Goal: Task Accomplishment & Management: Complete application form

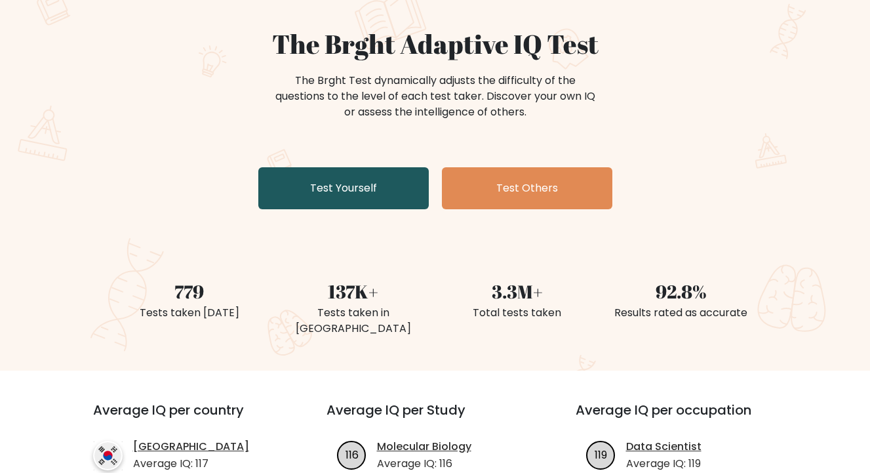
scroll to position [110, 0]
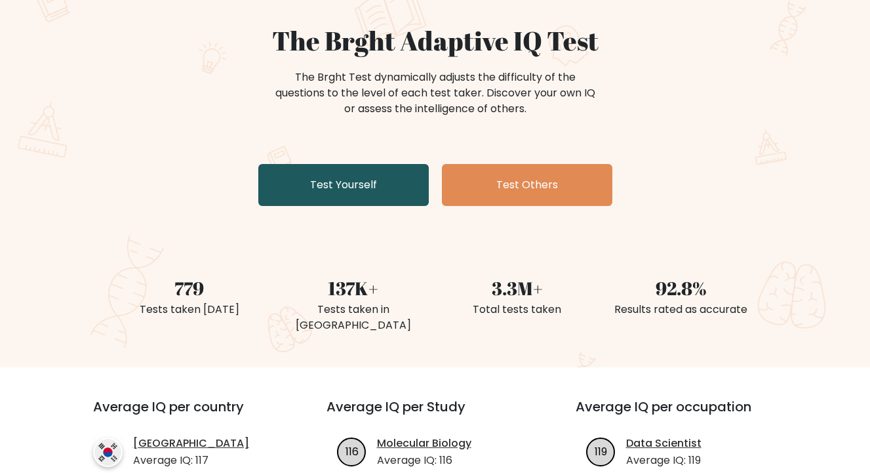
click at [382, 190] on link "Test Yourself" at bounding box center [343, 185] width 171 height 42
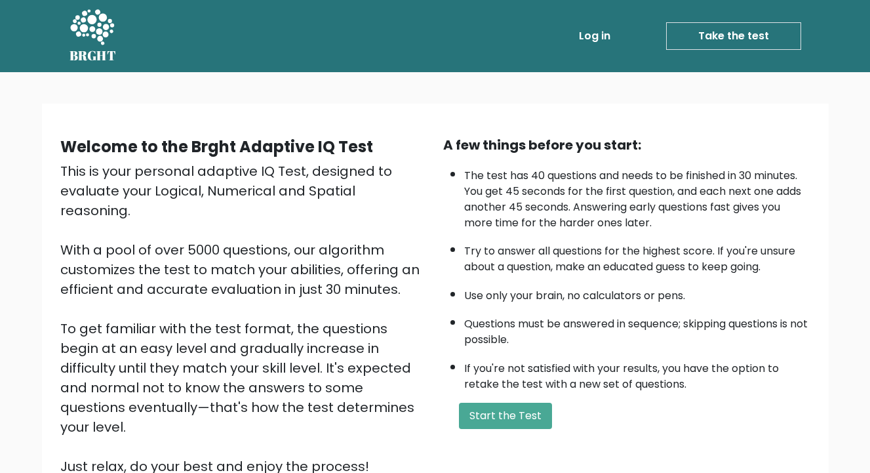
click at [375, 205] on div "This is your personal adaptive IQ Test, designed to evaluate your Logical, Nume…" at bounding box center [243, 318] width 367 height 315
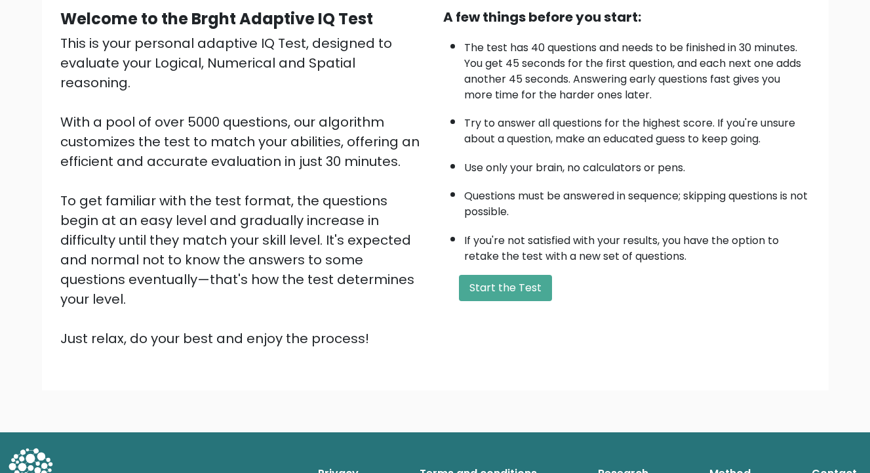
click at [375, 204] on div "This is your personal adaptive IQ Test, designed to evaluate your Logical, Nume…" at bounding box center [243, 190] width 367 height 315
click at [512, 289] on button "Start the Test" at bounding box center [505, 288] width 93 height 26
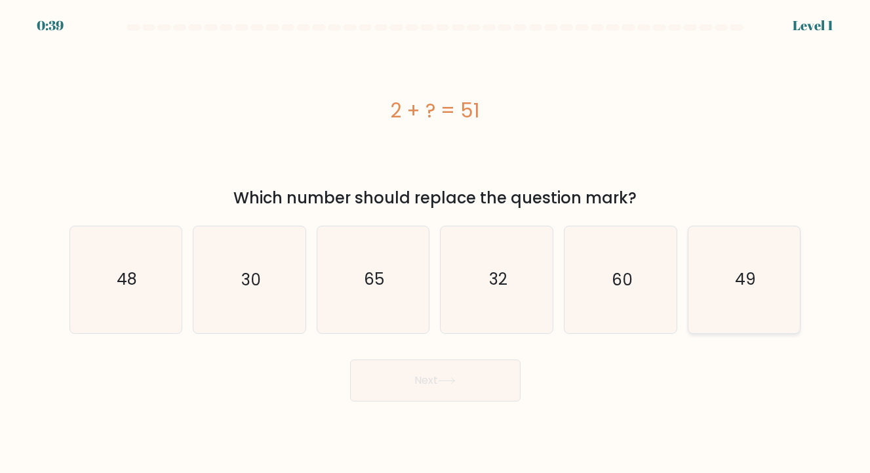
click at [730, 268] on icon "49" at bounding box center [744, 279] width 107 height 107
click at [436, 243] on input "f. 49" at bounding box center [436, 240] width 1 height 7
radio input "true"
click at [405, 385] on button "Next" at bounding box center [435, 380] width 171 height 42
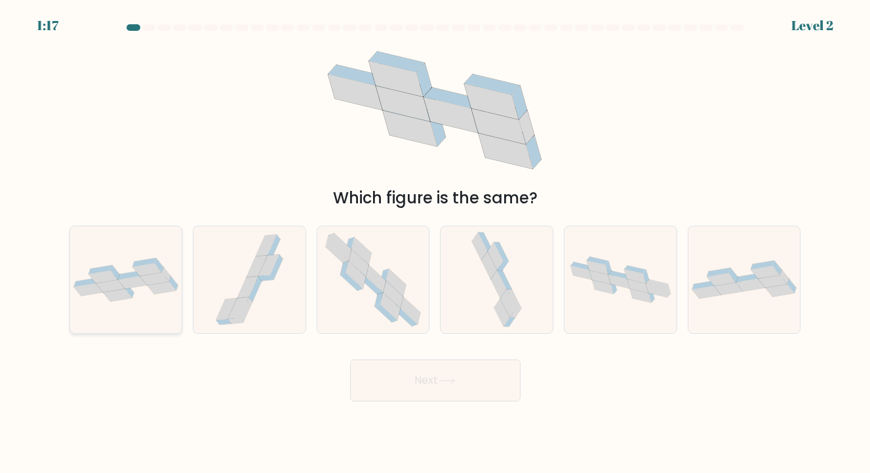
click at [138, 286] on icon at bounding box center [132, 282] width 29 height 12
click at [436, 243] on input "a." at bounding box center [436, 240] width 1 height 7
radio input "true"
click at [455, 401] on button "Next" at bounding box center [435, 380] width 171 height 42
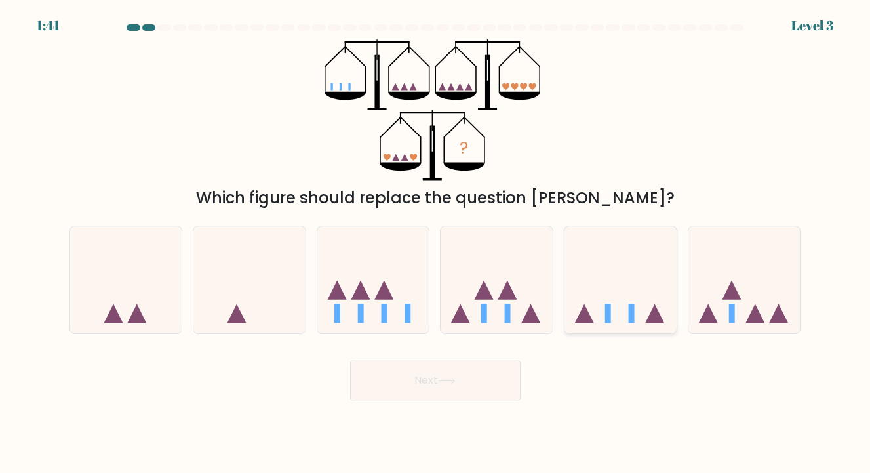
click at [619, 297] on icon at bounding box center [621, 280] width 112 height 92
click at [436, 243] on input "e." at bounding box center [436, 240] width 1 height 7
radio input "true"
click at [502, 375] on button "Next" at bounding box center [435, 380] width 171 height 42
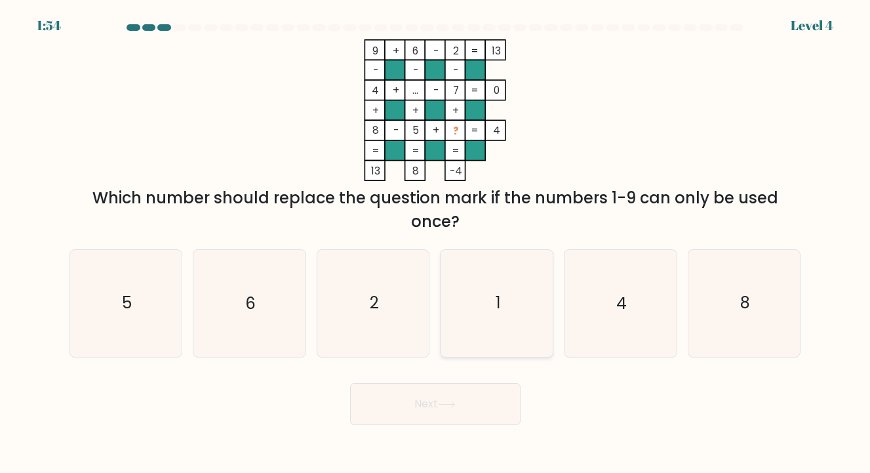
click at [514, 316] on icon "1" at bounding box center [497, 303] width 107 height 107
click at [436, 243] on input "d. 1" at bounding box center [436, 240] width 1 height 7
radio input "true"
click at [464, 401] on button "Next" at bounding box center [435, 404] width 171 height 42
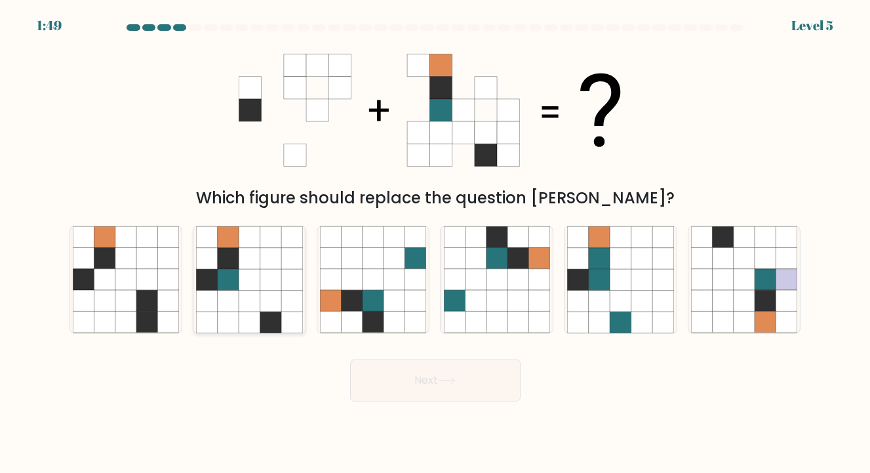
click at [276, 277] on icon at bounding box center [270, 279] width 21 height 21
click at [436, 243] on input "b." at bounding box center [436, 240] width 1 height 7
radio input "true"
click at [456, 404] on body "1:48 Level 5" at bounding box center [435, 236] width 870 height 473
click at [456, 395] on button "Next" at bounding box center [435, 380] width 171 height 42
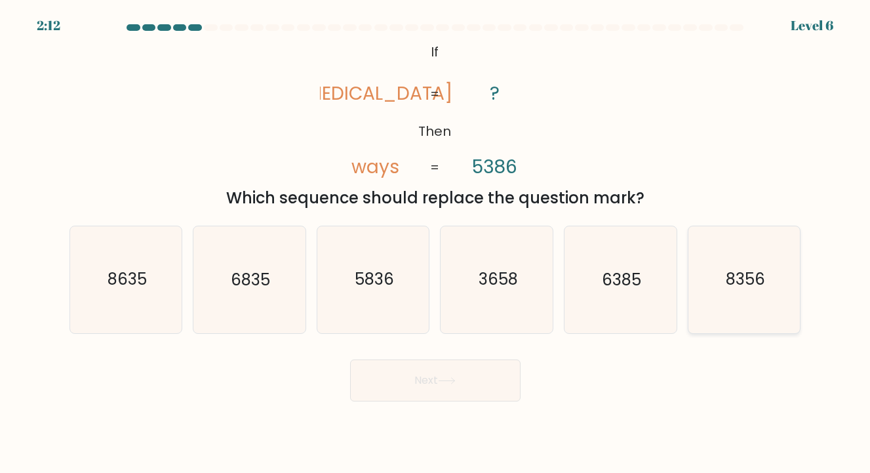
click at [741, 300] on icon "8356" at bounding box center [744, 279] width 107 height 107
click at [436, 243] on input "f. 8356" at bounding box center [436, 240] width 1 height 7
radio input "true"
click at [422, 389] on button "Next" at bounding box center [435, 380] width 171 height 42
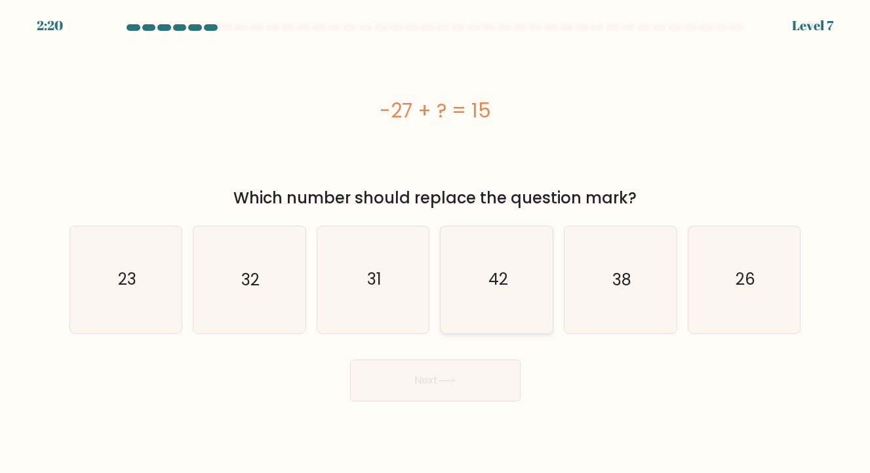
click at [483, 300] on icon "42" at bounding box center [497, 279] width 107 height 107
click at [436, 243] on input "d. 42" at bounding box center [436, 240] width 1 height 7
radio input "true"
click at [449, 369] on button "Next" at bounding box center [435, 380] width 171 height 42
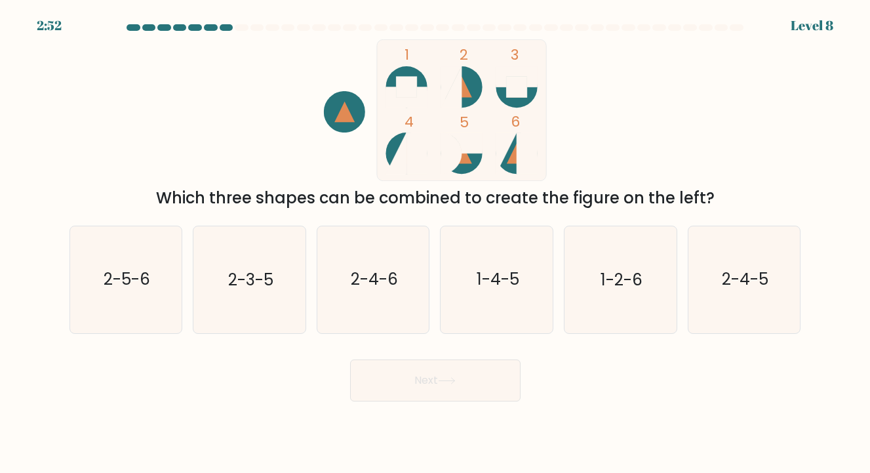
click at [585, 359] on div "Next" at bounding box center [436, 376] width 748 height 52
click at [360, 296] on icon "2-4-6" at bounding box center [373, 279] width 107 height 107
click at [436, 243] on input "c. 2-4-6" at bounding box center [436, 240] width 1 height 7
radio input "true"
click at [416, 359] on button "Next" at bounding box center [435, 380] width 171 height 42
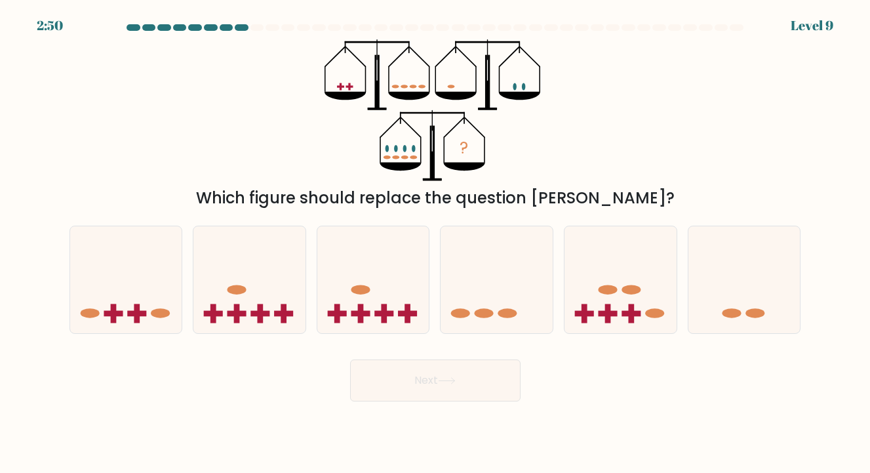
click at [413, 372] on button "Next" at bounding box center [435, 380] width 171 height 42
click at [300, 377] on div "Next" at bounding box center [436, 376] width 748 height 52
click at [611, 139] on div "? Which figure should replace the question mark?" at bounding box center [436, 124] width 748 height 171
click at [611, 134] on div "? Which figure should replace the question mark?" at bounding box center [436, 124] width 748 height 171
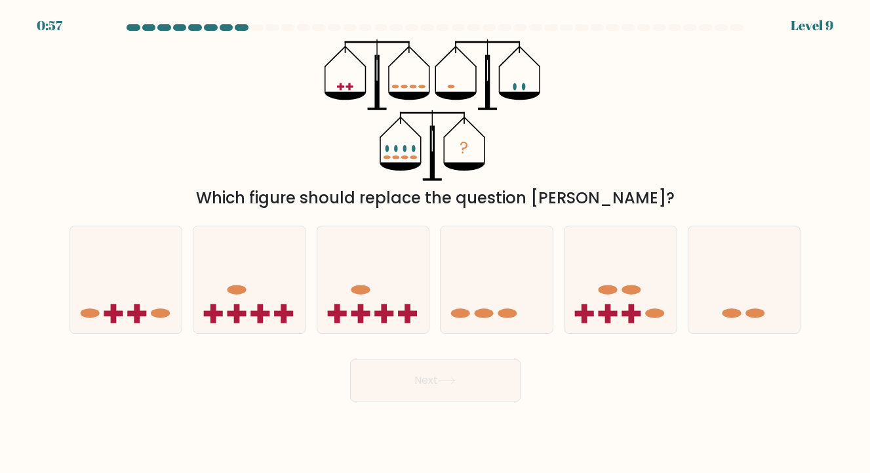
click at [611, 134] on div "? Which figure should replace the question mark?" at bounding box center [436, 124] width 748 height 171
click at [630, 314] on rect at bounding box center [632, 314] width 19 height 6
click at [436, 243] on input "e." at bounding box center [436, 240] width 1 height 7
radio input "true"
click at [449, 383] on icon at bounding box center [447, 380] width 18 height 7
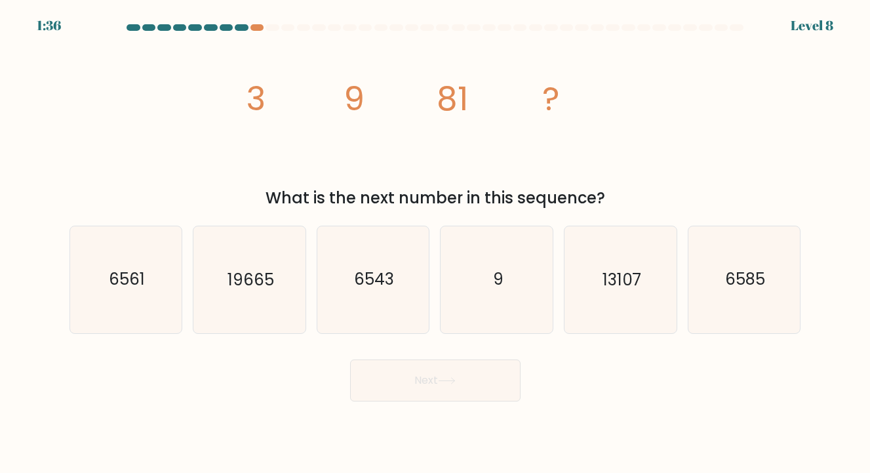
drag, startPoint x: 521, startPoint y: 419, endPoint x: 527, endPoint y: 462, distance: 43.7
click at [524, 465] on body "1:36 Level 8" at bounding box center [435, 236] width 870 height 473
click at [127, 259] on icon "6561" at bounding box center [126, 279] width 107 height 107
click at [436, 243] on input "a. 6561" at bounding box center [436, 240] width 1 height 7
radio input "true"
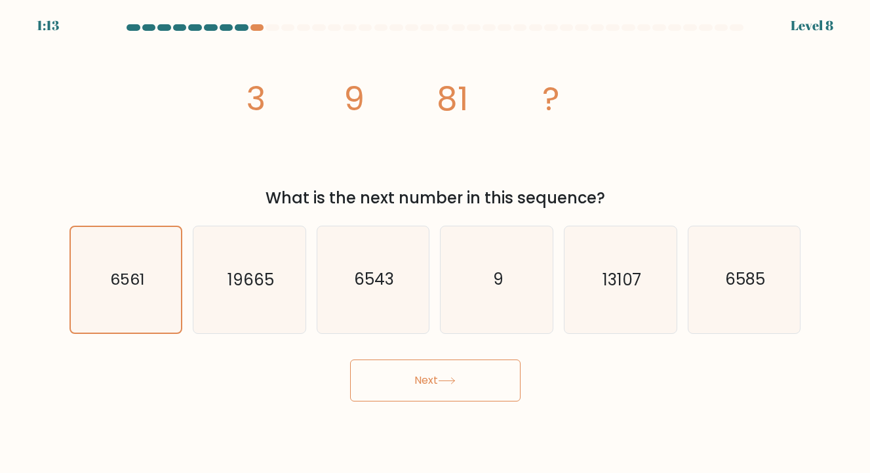
click at [381, 396] on button "Next" at bounding box center [435, 380] width 171 height 42
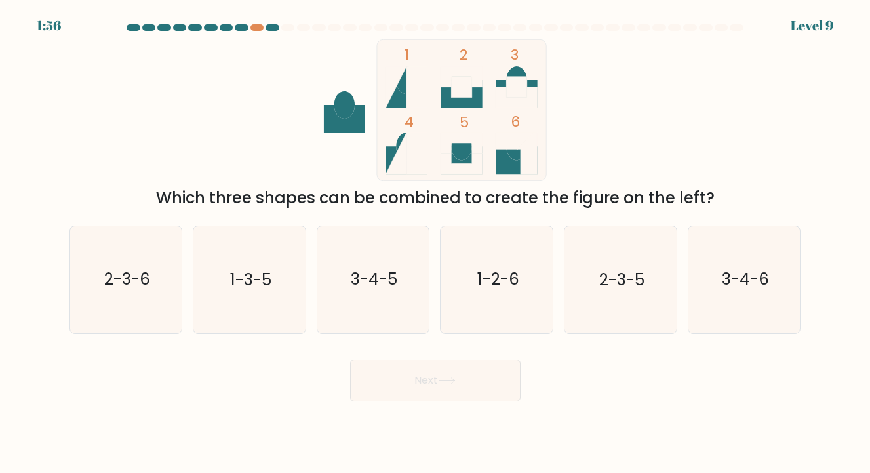
click at [281, 389] on div "Next" at bounding box center [436, 376] width 748 height 52
click at [283, 389] on div "Next" at bounding box center [436, 376] width 748 height 52
click at [127, 310] on icon "2-3-6" at bounding box center [126, 279] width 107 height 107
click at [436, 243] on input "a. 2-3-6" at bounding box center [436, 240] width 1 height 7
radio input "true"
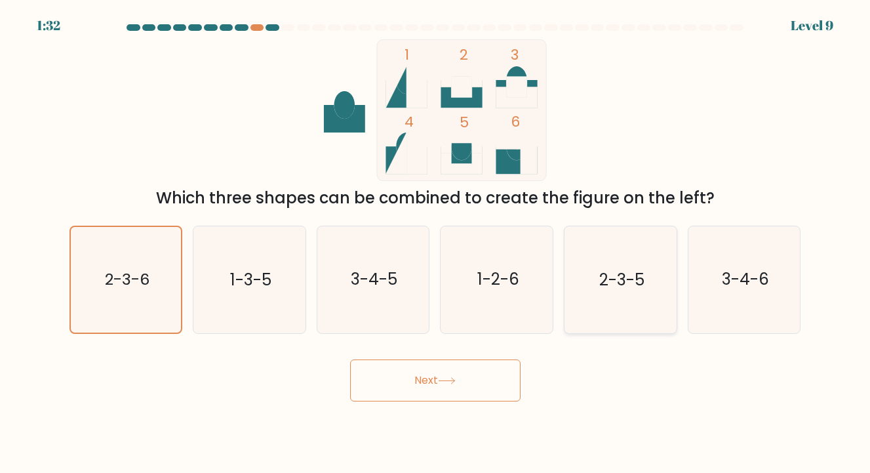
click at [645, 304] on icon "2-3-5" at bounding box center [620, 279] width 107 height 107
click at [436, 243] on input "e. 2-3-5" at bounding box center [436, 240] width 1 height 7
radio input "true"
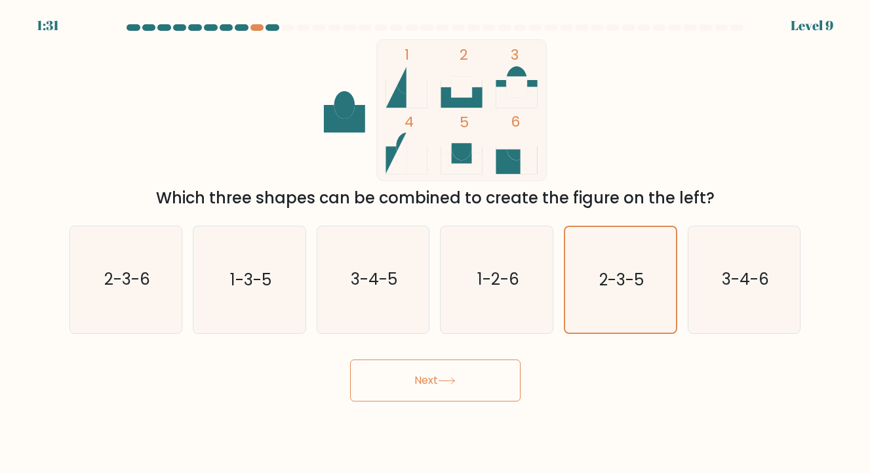
click at [493, 363] on button "Next" at bounding box center [435, 380] width 171 height 42
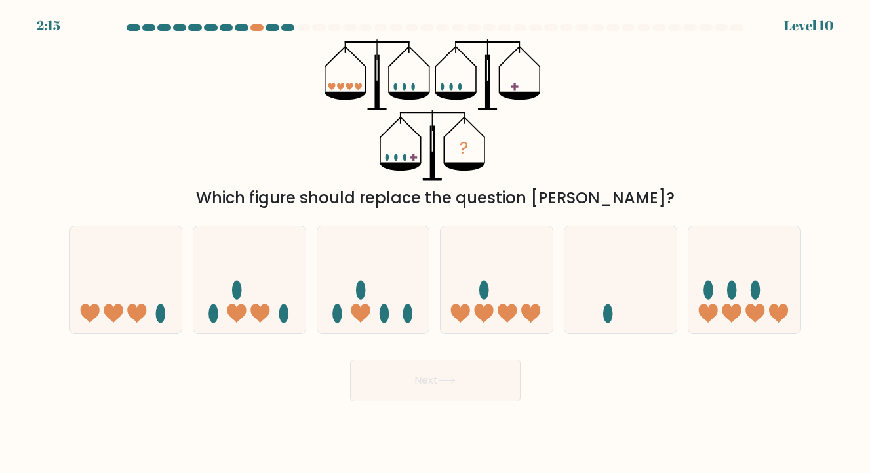
click at [588, 395] on div "Next" at bounding box center [436, 376] width 748 height 52
click at [766, 290] on icon at bounding box center [745, 280] width 112 height 92
click at [436, 243] on input "f." at bounding box center [436, 240] width 1 height 7
radio input "true"
click at [484, 375] on button "Next" at bounding box center [435, 380] width 171 height 42
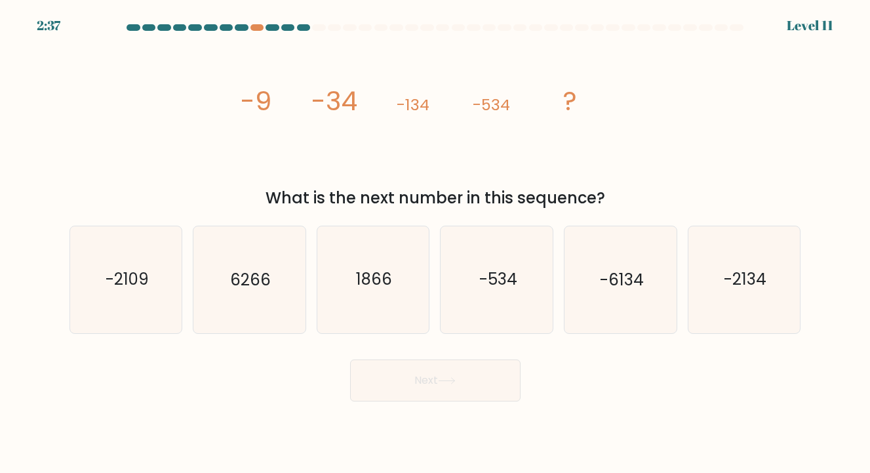
click at [664, 425] on body "2:37 Level 11" at bounding box center [435, 236] width 870 height 473
click at [664, 425] on body "2:36 Level 11" at bounding box center [435, 236] width 870 height 473
click at [726, 295] on icon "-2134" at bounding box center [744, 279] width 107 height 107
click at [436, 243] on input "f. -2134" at bounding box center [436, 240] width 1 height 7
radio input "true"
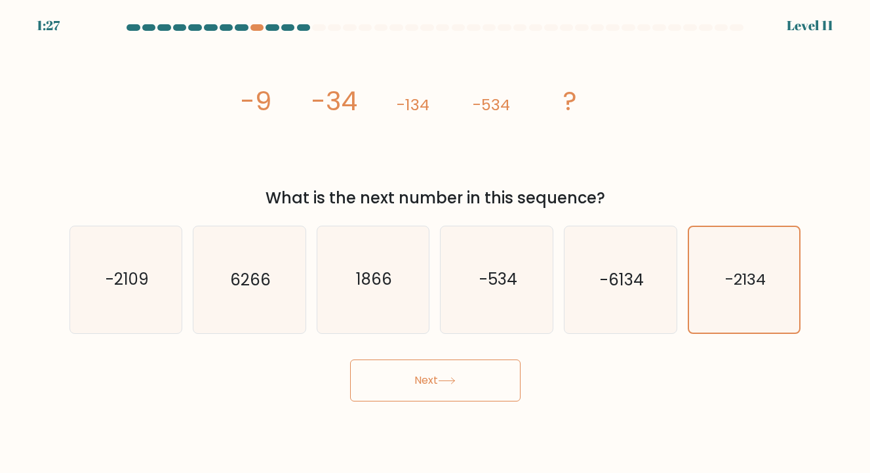
click at [466, 383] on button "Next" at bounding box center [435, 380] width 171 height 42
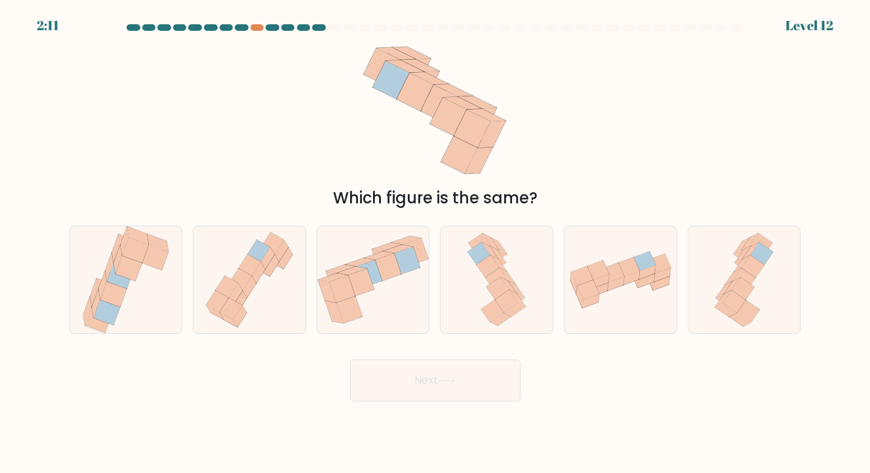
drag, startPoint x: 618, startPoint y: 385, endPoint x: 604, endPoint y: 390, distance: 14.5
click at [613, 385] on div "Next" at bounding box center [436, 376] width 748 height 52
click at [163, 304] on icon at bounding box center [126, 279] width 92 height 107
click at [436, 243] on input "a." at bounding box center [436, 240] width 1 height 7
radio input "true"
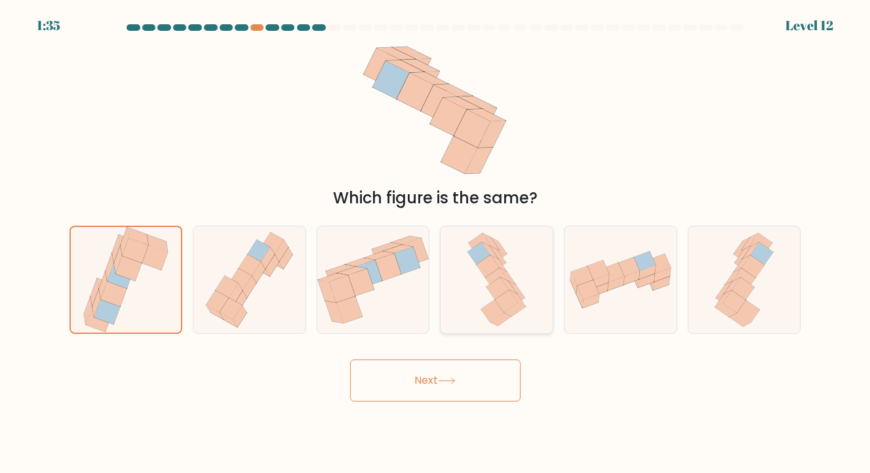
click at [452, 304] on div at bounding box center [496, 280] width 113 height 108
click at [436, 243] on input "d." at bounding box center [436, 240] width 1 height 7
radio input "true"
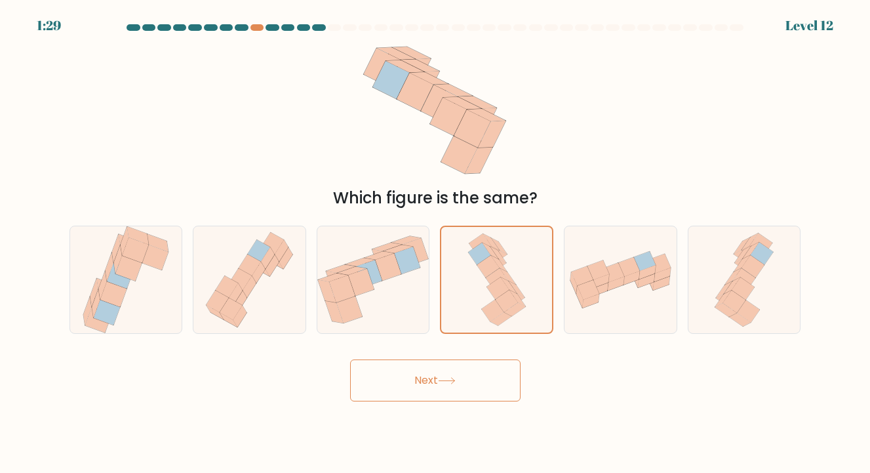
click at [479, 356] on div "Next" at bounding box center [436, 376] width 748 height 52
click at [483, 372] on button "Next" at bounding box center [435, 380] width 171 height 42
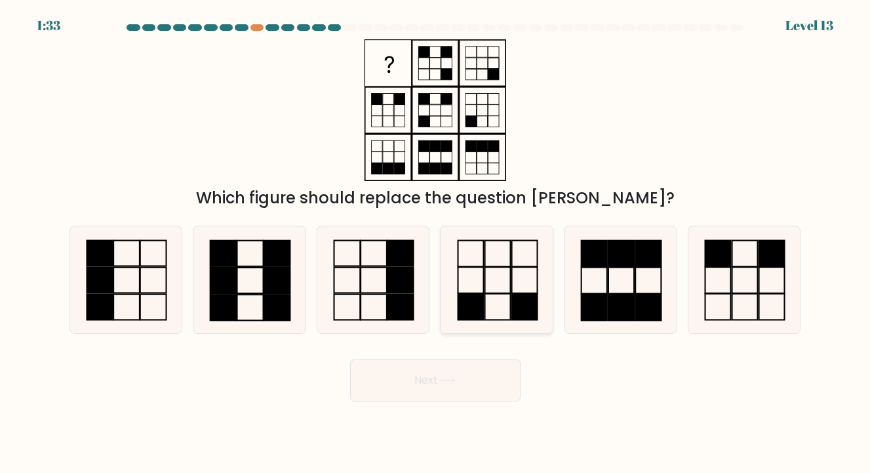
click at [519, 308] on rect at bounding box center [525, 307] width 26 height 26
click at [436, 243] on input "d." at bounding box center [436, 240] width 1 height 7
radio input "true"
click at [477, 380] on button "Next" at bounding box center [435, 380] width 171 height 42
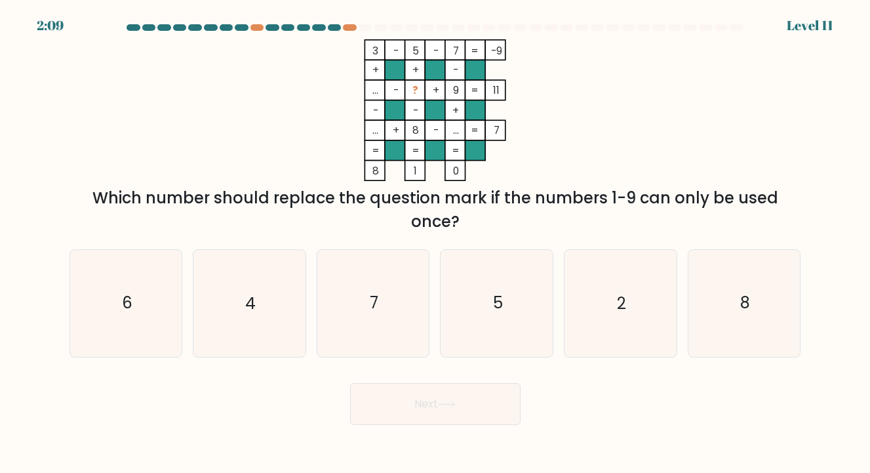
click at [651, 405] on div "Next" at bounding box center [436, 399] width 748 height 52
click at [654, 392] on div "Next" at bounding box center [436, 399] width 748 height 52
drag, startPoint x: 654, startPoint y: 392, endPoint x: 644, endPoint y: 395, distance: 10.4
click at [644, 395] on div "Next" at bounding box center [436, 399] width 748 height 52
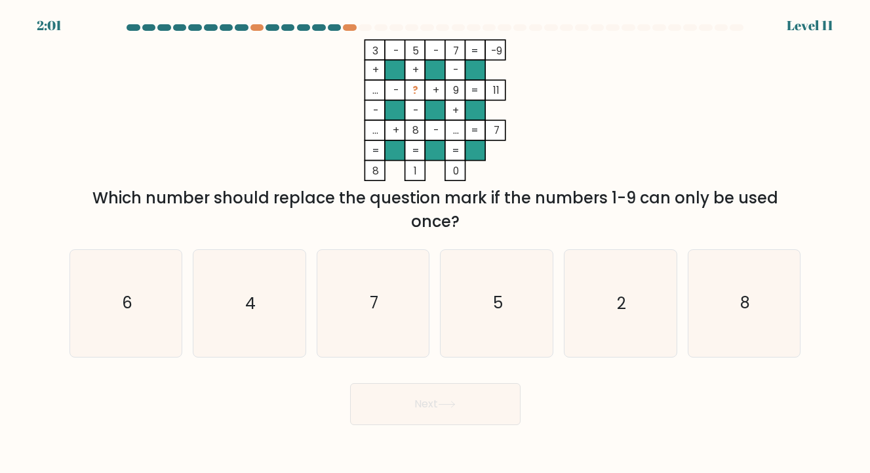
click at [642, 392] on div "Next" at bounding box center [436, 399] width 748 height 52
click at [262, 312] on icon "4" at bounding box center [249, 303] width 107 height 107
click at [436, 243] on input "b. 4" at bounding box center [436, 240] width 1 height 7
radio input "true"
click at [434, 415] on button "Next" at bounding box center [435, 404] width 171 height 42
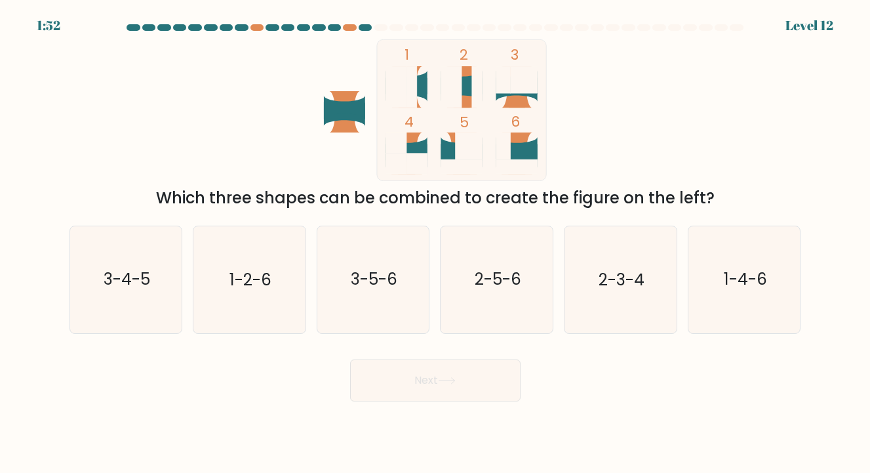
click at [610, 379] on div "Next" at bounding box center [436, 376] width 748 height 52
click at [518, 285] on text "2-5-6" at bounding box center [498, 280] width 47 height 22
click at [436, 243] on input "d. 2-5-6" at bounding box center [436, 240] width 1 height 7
radio input "true"
click at [535, 404] on body "1:28 Level 12" at bounding box center [435, 236] width 870 height 473
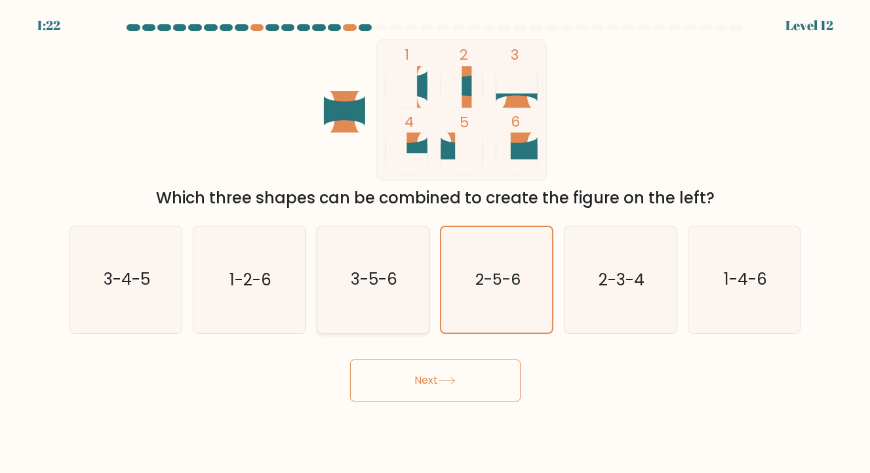
click at [371, 277] on text "3-5-6" at bounding box center [374, 280] width 47 height 22
click at [436, 243] on input "c. 3-5-6" at bounding box center [436, 240] width 1 height 7
radio input "true"
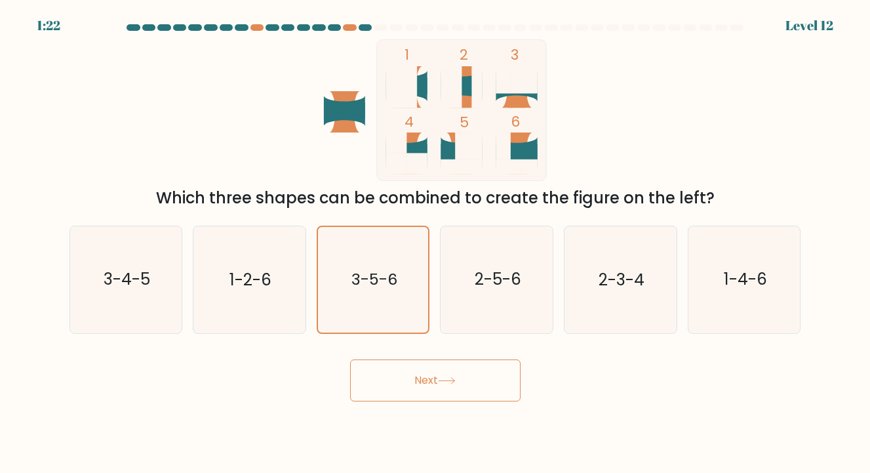
click at [419, 382] on button "Next" at bounding box center [435, 380] width 171 height 42
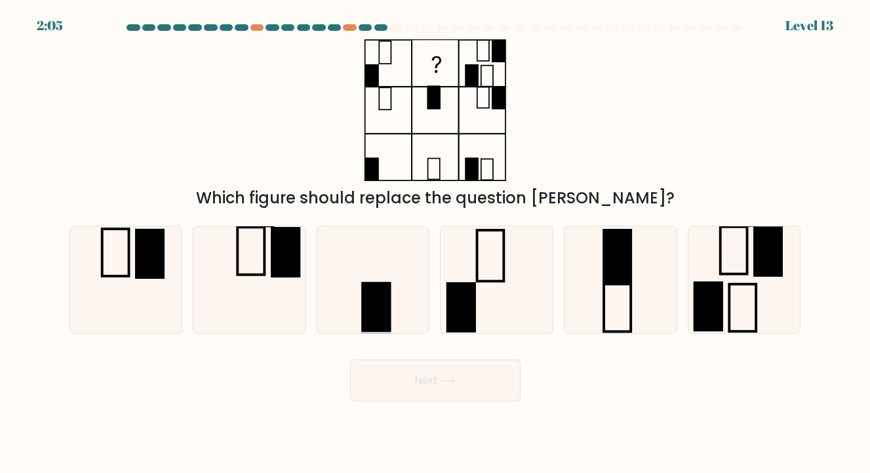
click at [588, 417] on body "2:05 Level 13" at bounding box center [435, 236] width 870 height 473
drag, startPoint x: 602, startPoint y: 414, endPoint x: 595, endPoint y: 415, distance: 7.3
click at [597, 415] on body "1:44 Level 13" at bounding box center [435, 236] width 870 height 473
click at [603, 392] on div "Next" at bounding box center [436, 376] width 748 height 52
click at [598, 392] on div "Next" at bounding box center [436, 376] width 748 height 52
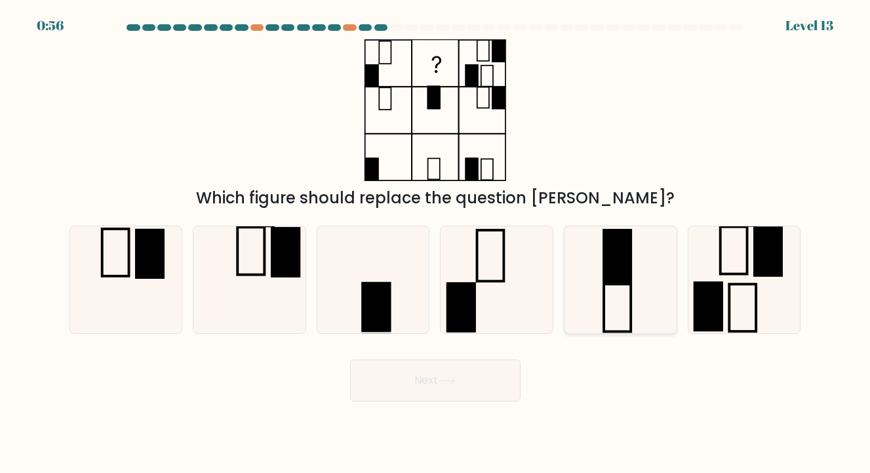
click at [606, 292] on icon at bounding box center [620, 279] width 107 height 107
click at [436, 243] on input "e." at bounding box center [436, 240] width 1 height 7
radio input "true"
drag, startPoint x: 609, startPoint y: 380, endPoint x: 603, endPoint y: 379, distance: 6.7
click at [603, 383] on div "Next" at bounding box center [436, 376] width 748 height 52
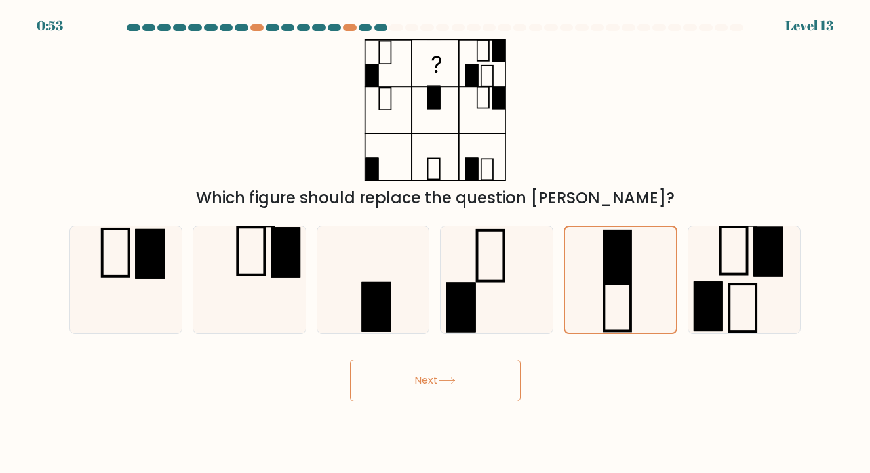
click at [510, 372] on button "Next" at bounding box center [435, 380] width 171 height 42
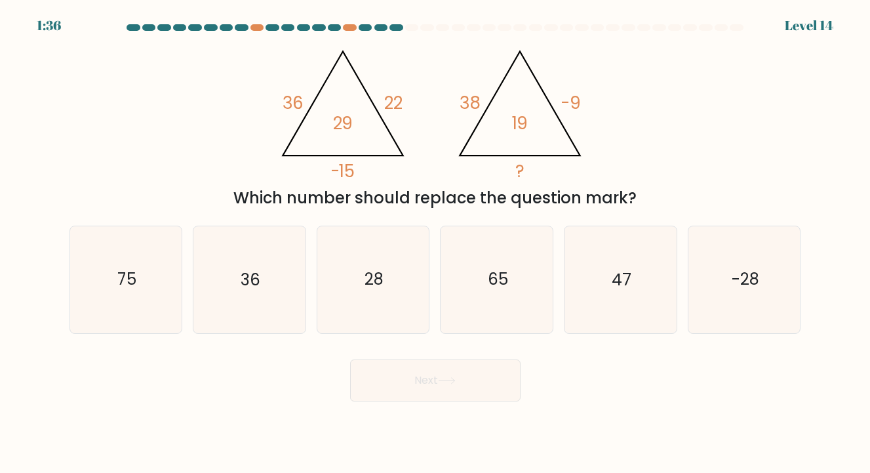
drag, startPoint x: 649, startPoint y: 401, endPoint x: 649, endPoint y: 394, distance: 7.2
click at [649, 401] on div "Next" at bounding box center [436, 376] width 748 height 52
click at [649, 393] on div "Next" at bounding box center [436, 376] width 748 height 52
drag, startPoint x: 654, startPoint y: 393, endPoint x: 645, endPoint y: 391, distance: 9.4
click at [647, 394] on div "Next" at bounding box center [436, 376] width 748 height 52
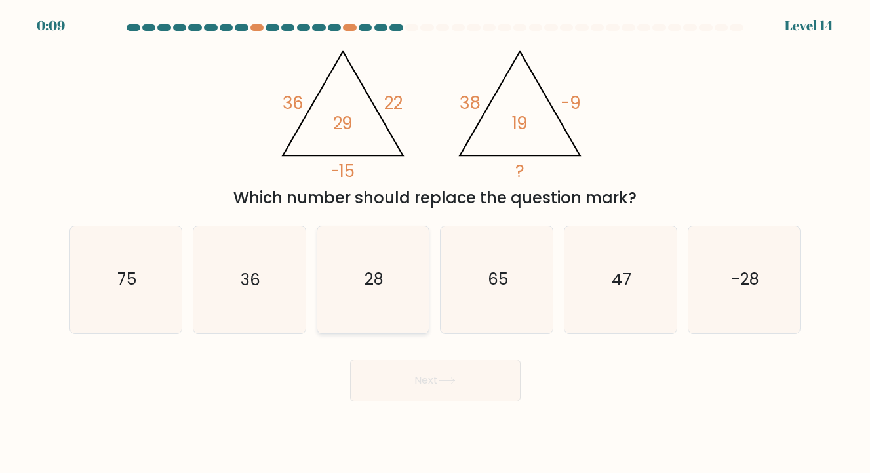
click at [422, 268] on icon "28" at bounding box center [373, 279] width 107 height 107
click at [436, 243] on input "c. 28" at bounding box center [436, 240] width 1 height 7
radio input "true"
click at [415, 395] on button "Next" at bounding box center [435, 380] width 171 height 42
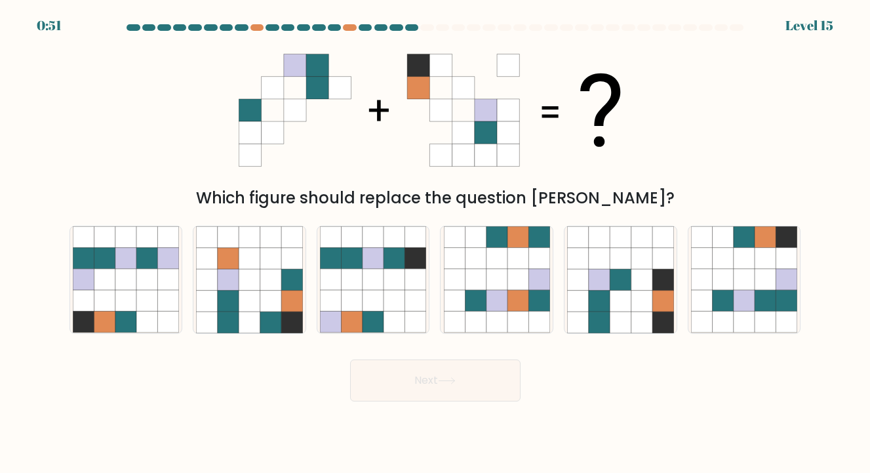
click at [662, 390] on div "Next" at bounding box center [436, 376] width 748 height 52
click at [766, 307] on icon at bounding box center [765, 301] width 21 height 21
click at [436, 243] on input "f." at bounding box center [436, 240] width 1 height 7
radio input "true"
click at [502, 373] on button "Next" at bounding box center [435, 380] width 171 height 42
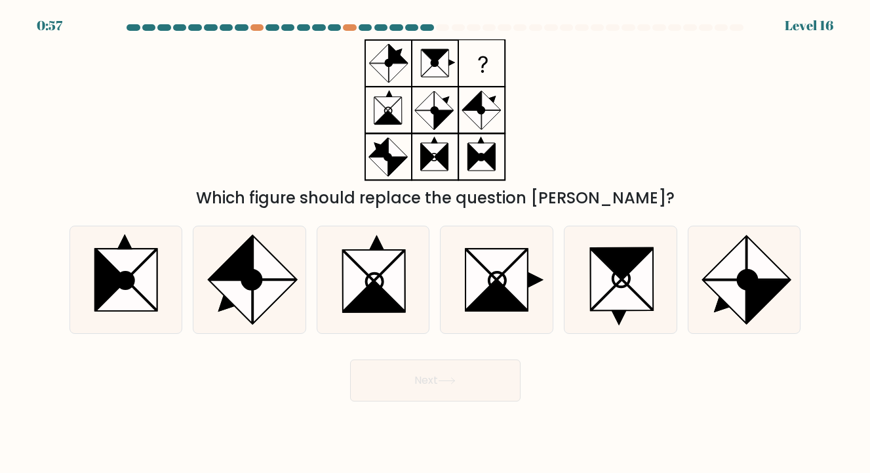
click at [643, 407] on body "0:57 Level 16" at bounding box center [435, 236] width 870 height 473
click at [545, 309] on icon at bounding box center [497, 279] width 107 height 107
click at [436, 243] on input "d." at bounding box center [436, 240] width 1 height 7
radio input "true"
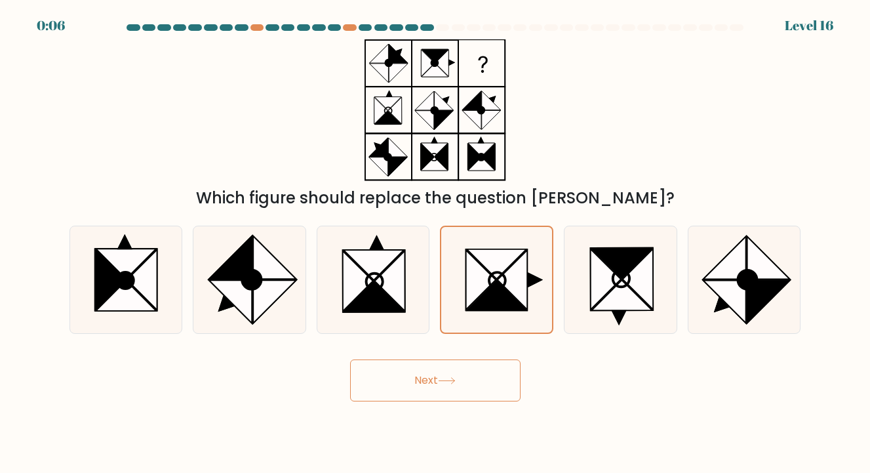
click at [483, 390] on button "Next" at bounding box center [435, 380] width 171 height 42
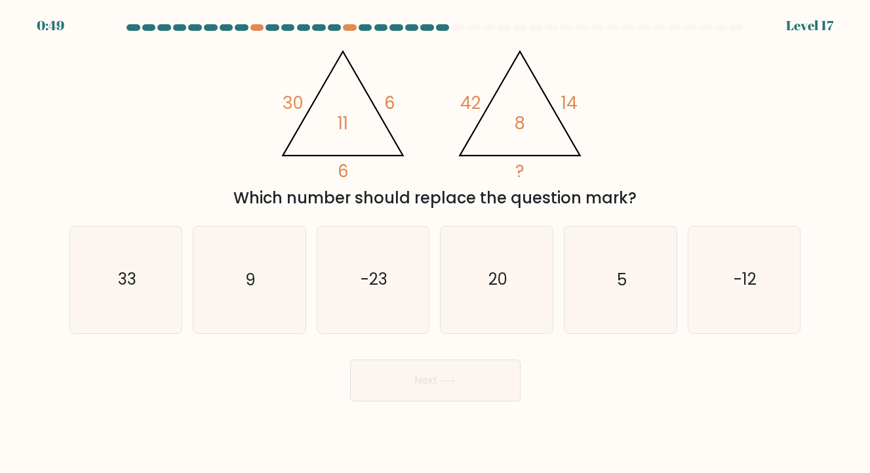
click at [618, 395] on div "Next" at bounding box center [436, 376] width 748 height 52
click at [621, 292] on icon "5" at bounding box center [620, 279] width 107 height 107
click at [436, 243] on input "e. 5" at bounding box center [436, 240] width 1 height 7
radio input "true"
click at [454, 389] on button "Next" at bounding box center [435, 380] width 171 height 42
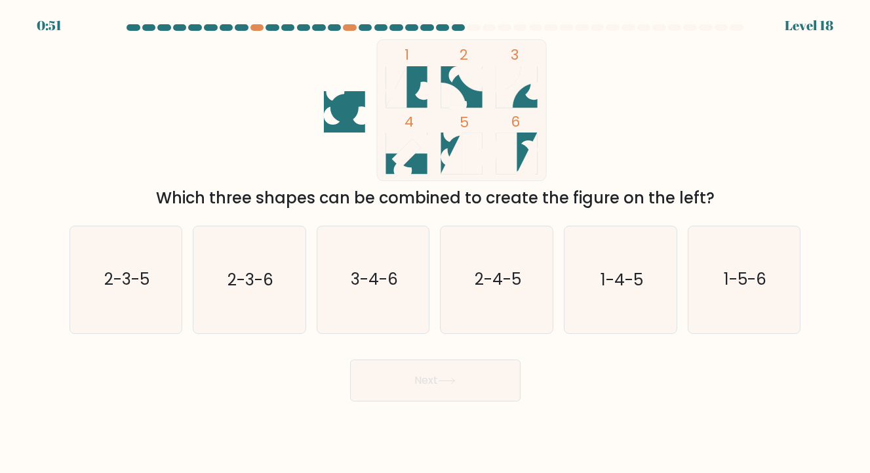
click at [630, 394] on div "Next" at bounding box center [436, 376] width 748 height 52
click at [724, 279] on text "1-5-6" at bounding box center [745, 280] width 43 height 22
click at [436, 243] on input "f. 1-5-6" at bounding box center [436, 240] width 1 height 7
radio input "true"
click at [484, 380] on button "Next" at bounding box center [435, 380] width 171 height 42
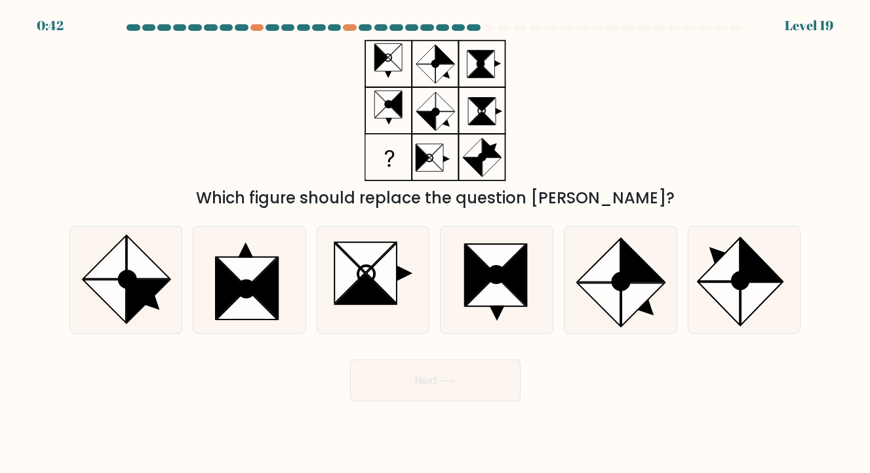
drag, startPoint x: 660, startPoint y: 384, endPoint x: 649, endPoint y: 390, distance: 12.3
click at [651, 389] on div "Next" at bounding box center [436, 376] width 748 height 52
click at [504, 293] on icon at bounding box center [496, 291] width 60 height 30
click at [436, 243] on input "d." at bounding box center [436, 240] width 1 height 7
radio input "true"
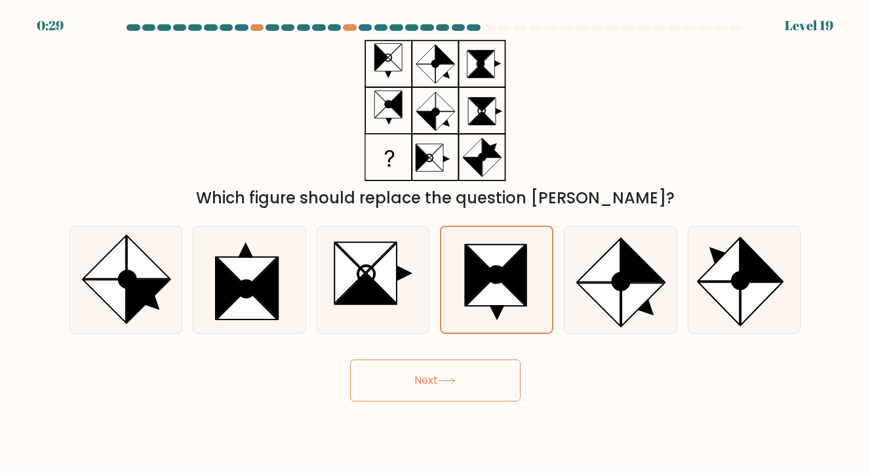
click at [484, 396] on button "Next" at bounding box center [435, 380] width 171 height 42
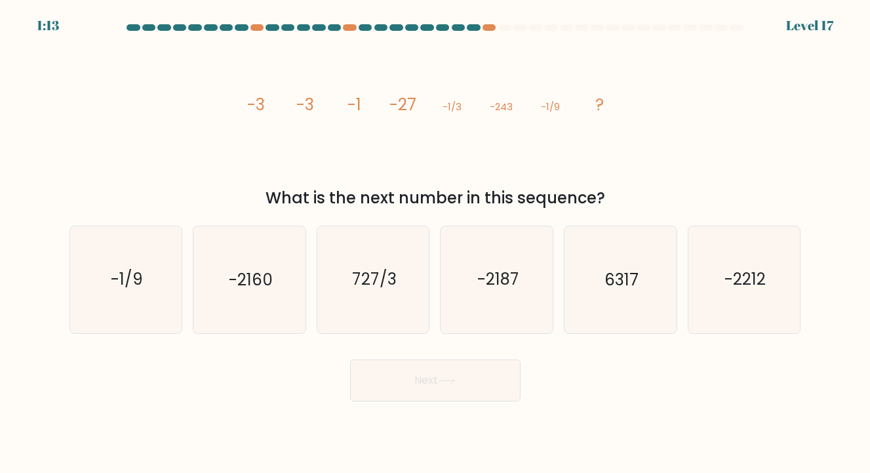
drag, startPoint x: 645, startPoint y: 410, endPoint x: 645, endPoint y: 395, distance: 15.1
click at [644, 410] on body "1:13 Level 17" at bounding box center [435, 236] width 870 height 473
click at [259, 286] on text "-2160" at bounding box center [250, 280] width 43 height 22
click at [436, 243] on input "b. -2160" at bounding box center [436, 240] width 1 height 7
radio input "true"
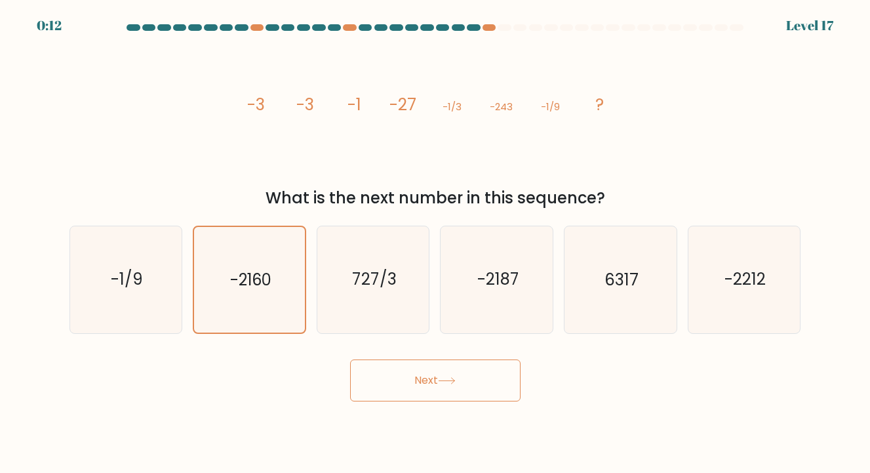
click at [387, 379] on button "Next" at bounding box center [435, 380] width 171 height 42
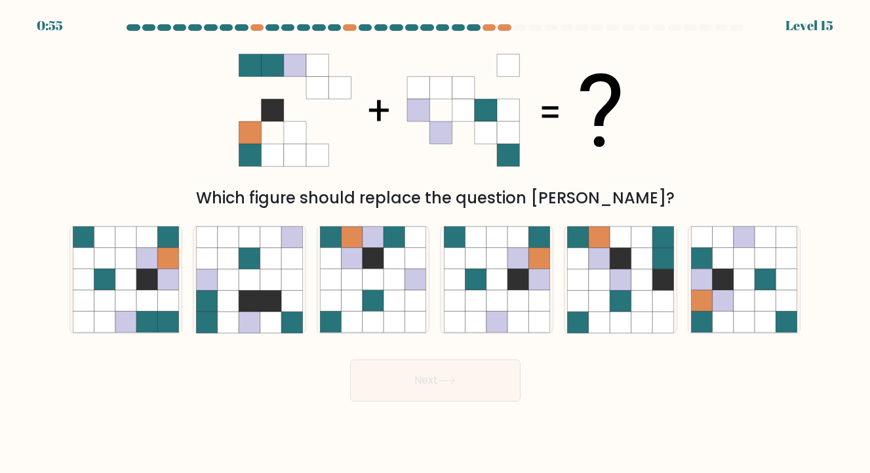
click at [242, 407] on body "0:55 Level 15" at bounding box center [435, 236] width 870 height 473
drag, startPoint x: 586, startPoint y: 343, endPoint x: 585, endPoint y: 350, distance: 6.6
click at [585, 350] on form at bounding box center [435, 212] width 870 height 377
click at [618, 268] on icon at bounding box center [620, 258] width 21 height 21
click at [436, 243] on input "e." at bounding box center [436, 240] width 1 height 7
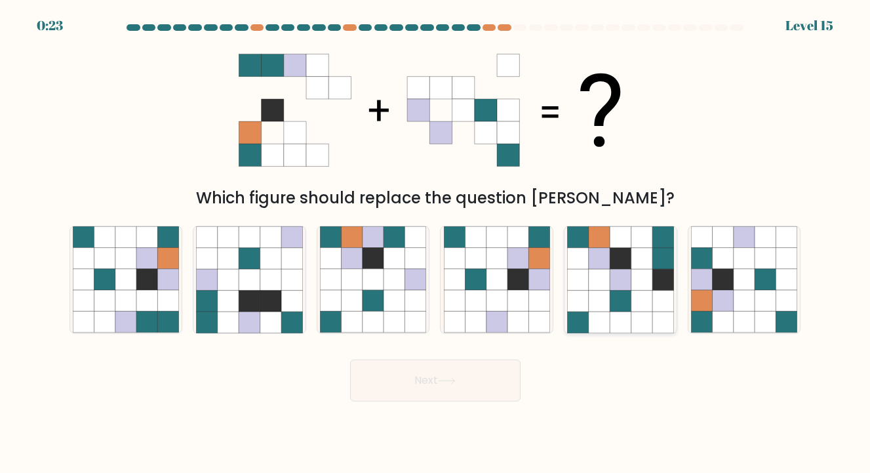
radio input "true"
click at [479, 379] on button "Next" at bounding box center [435, 380] width 171 height 42
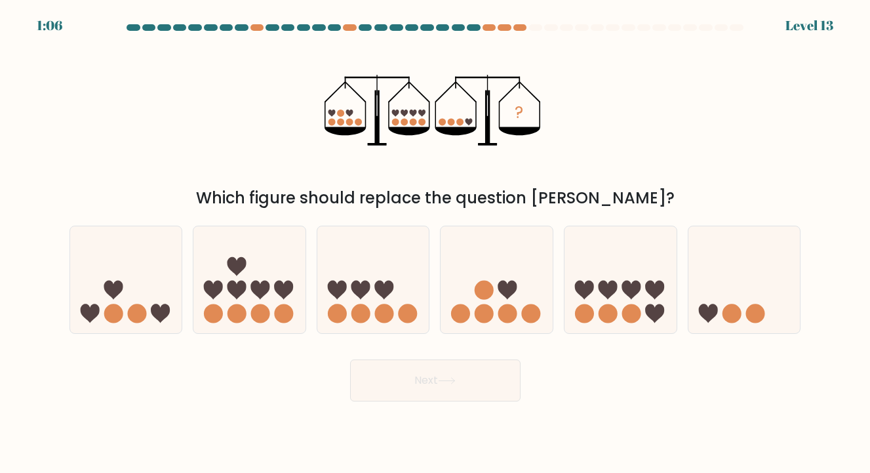
click at [590, 391] on div "Next" at bounding box center [436, 376] width 748 height 52
click at [590, 390] on div "Next" at bounding box center [436, 376] width 748 height 52
click at [141, 307] on circle at bounding box center [136, 313] width 19 height 19
click at [436, 243] on input "a." at bounding box center [436, 240] width 1 height 7
radio input "true"
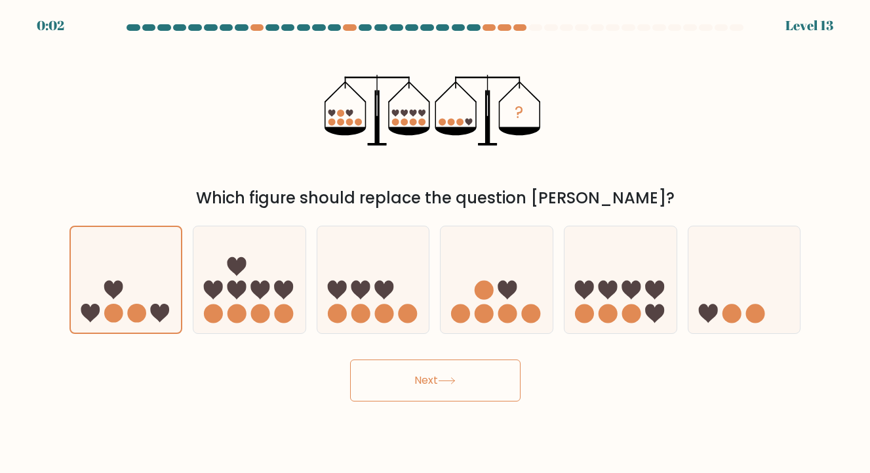
click at [422, 373] on button "Next" at bounding box center [435, 380] width 171 height 42
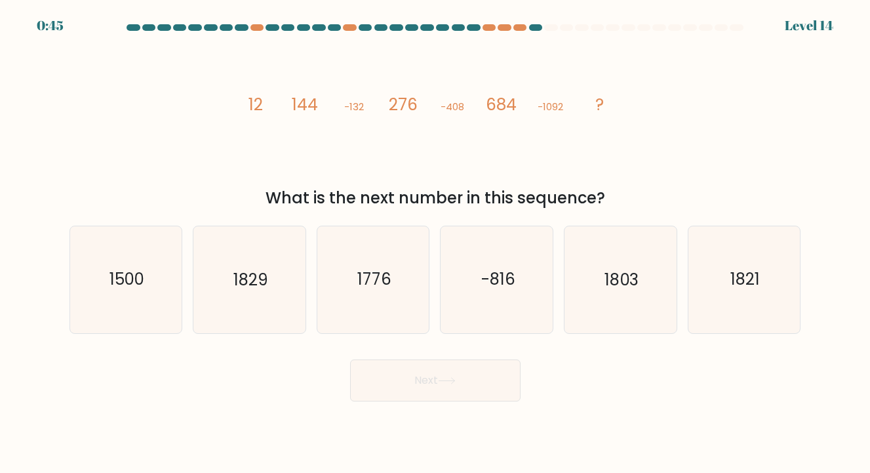
click at [613, 420] on body "0:45 Level 14" at bounding box center [435, 236] width 870 height 473
click at [244, 290] on text "1829" at bounding box center [251, 280] width 35 height 22
click at [436, 243] on input "b. 1829" at bounding box center [436, 240] width 1 height 7
radio input "true"
click at [626, 259] on icon "1803" at bounding box center [620, 279] width 107 height 107
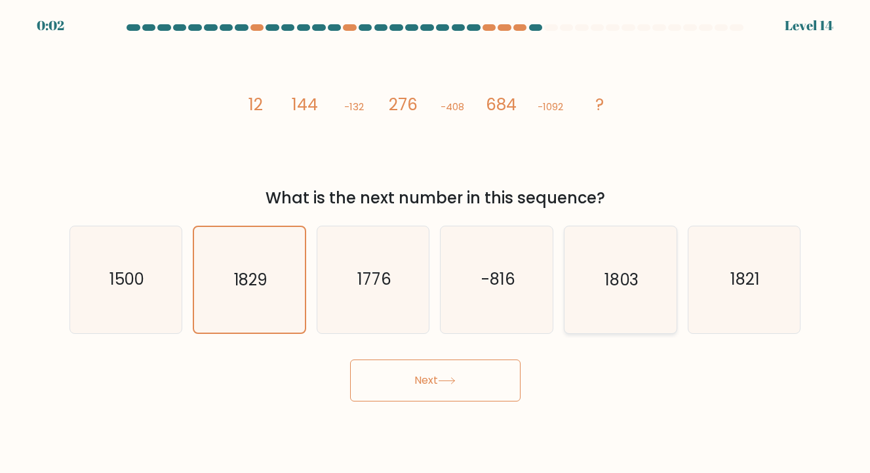
click at [436, 243] on input "e. 1803" at bounding box center [436, 240] width 1 height 7
radio input "true"
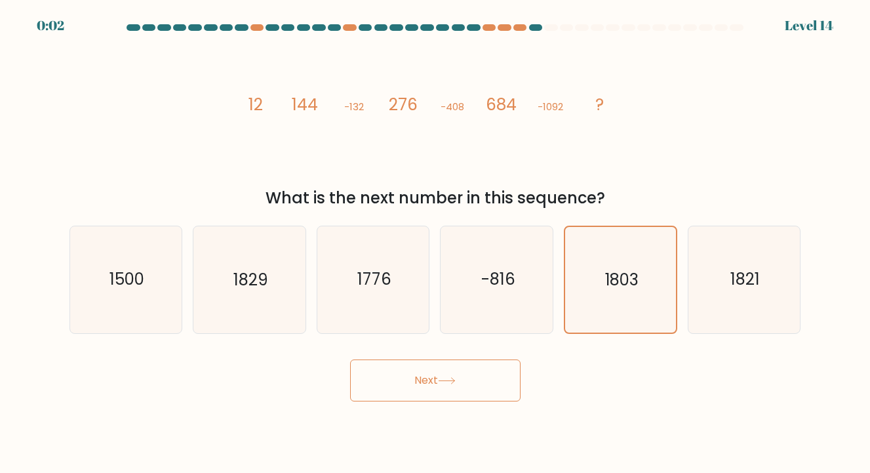
click at [430, 382] on button "Next" at bounding box center [435, 380] width 171 height 42
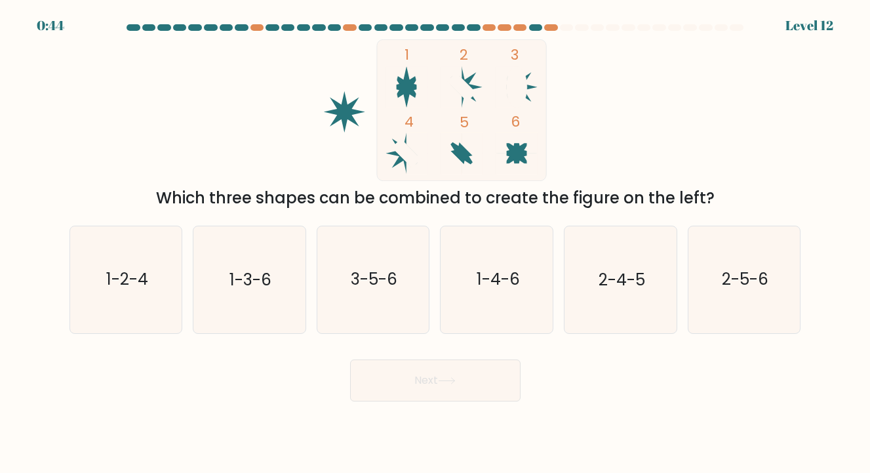
click at [602, 390] on div "Next" at bounding box center [436, 376] width 748 height 52
click at [239, 361] on div "Next" at bounding box center [436, 376] width 748 height 52
drag, startPoint x: 240, startPoint y: 364, endPoint x: 235, endPoint y: 352, distance: 12.9
click at [235, 363] on div "Next" at bounding box center [436, 376] width 748 height 52
click at [248, 299] on icon "1-3-6" at bounding box center [249, 279] width 107 height 107
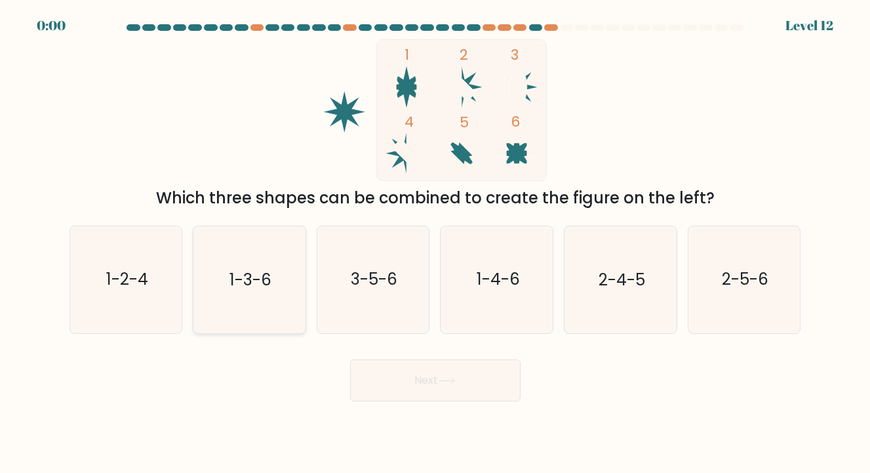
click at [436, 243] on input "b. 1-3-6" at bounding box center [436, 240] width 1 height 7
radio input "true"
click at [419, 380] on div "Next" at bounding box center [436, 376] width 748 height 52
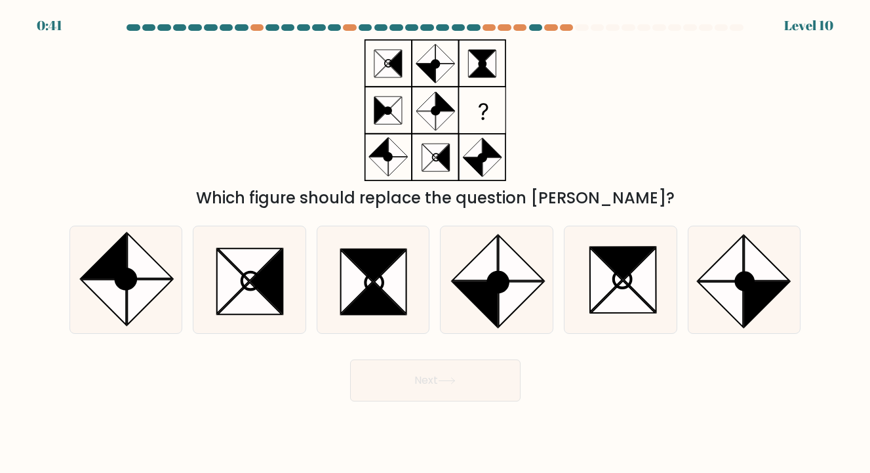
drag, startPoint x: 584, startPoint y: 408, endPoint x: 576, endPoint y: 411, distance: 8.3
click at [577, 411] on body "0:41 Level 10" at bounding box center [435, 236] width 870 height 473
click at [577, 409] on body "0:40 Level 10" at bounding box center [435, 236] width 870 height 473
click at [266, 283] on icon at bounding box center [267, 281] width 32 height 64
click at [436, 243] on input "b." at bounding box center [436, 240] width 1 height 7
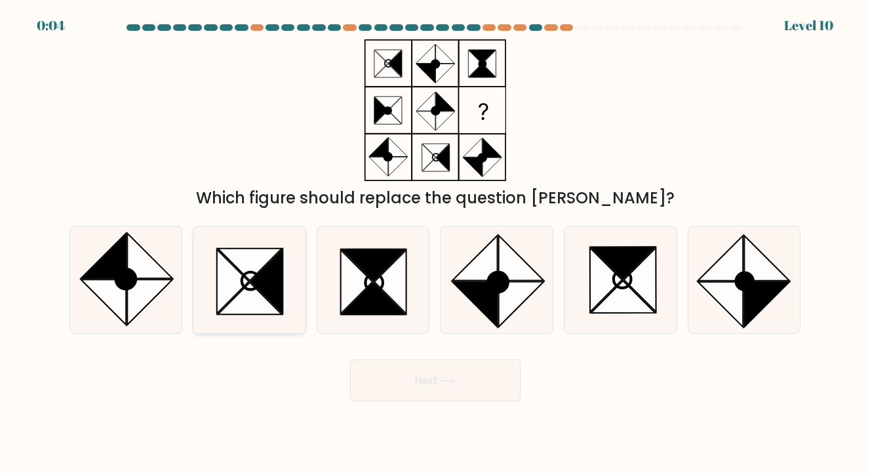
radio input "true"
click at [472, 381] on button "Next" at bounding box center [435, 380] width 171 height 42
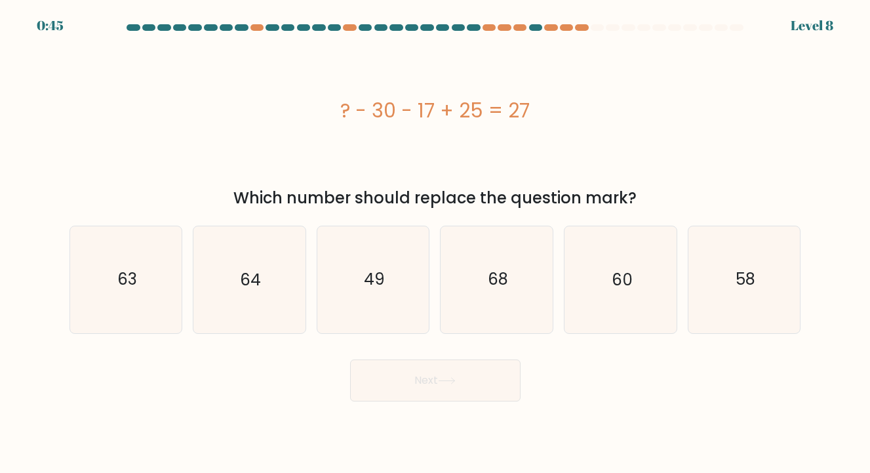
click at [642, 373] on div "Next" at bounding box center [436, 376] width 748 height 52
click at [408, 264] on icon "49" at bounding box center [373, 279] width 107 height 107
click at [436, 243] on input "c. 49" at bounding box center [436, 240] width 1 height 7
radio input "true"
click at [424, 370] on button "Next" at bounding box center [435, 380] width 171 height 42
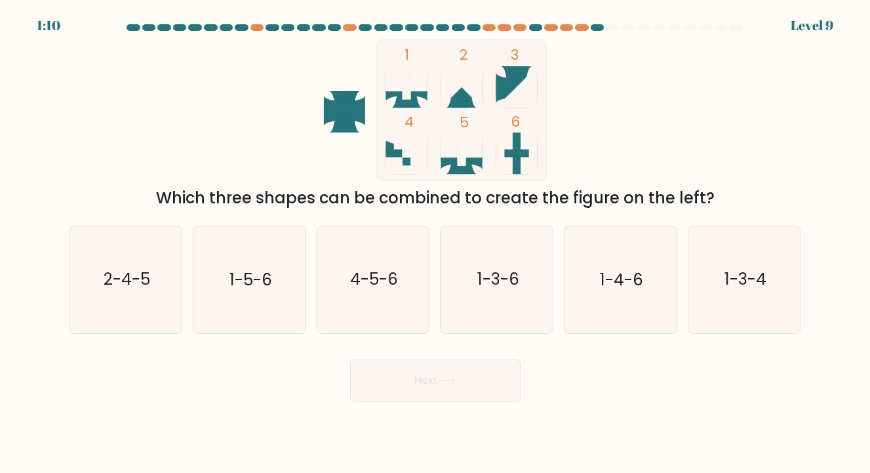
drag, startPoint x: 641, startPoint y: 388, endPoint x: 632, endPoint y: 390, distance: 8.9
click at [633, 390] on div "Next" at bounding box center [436, 376] width 748 height 52
click at [576, 79] on icon "1 2 3 4 5 6" at bounding box center [435, 110] width 353 height 142
click at [602, 371] on div "Next" at bounding box center [436, 376] width 748 height 52
click at [602, 372] on div "Next" at bounding box center [436, 376] width 748 height 52
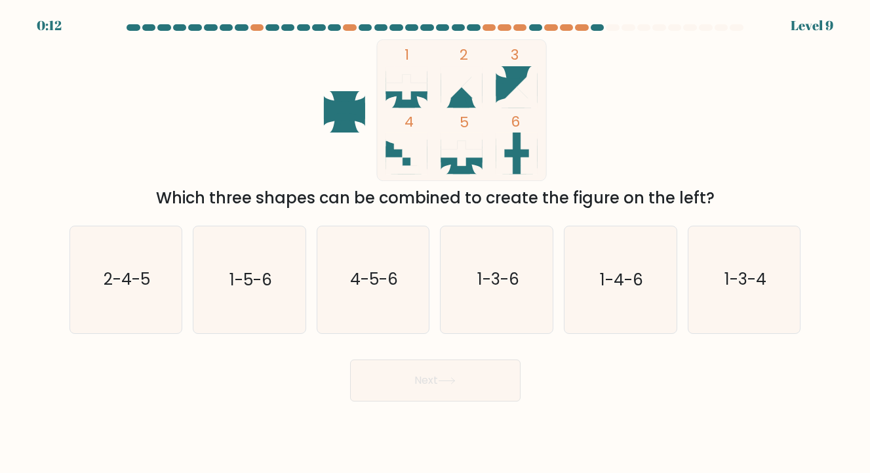
drag, startPoint x: 609, startPoint y: 369, endPoint x: 603, endPoint y: 368, distance: 6.7
click at [604, 370] on div "Next" at bounding box center [436, 376] width 748 height 52
click at [293, 285] on icon "1-5-6" at bounding box center [249, 279] width 107 height 107
click at [436, 243] on input "b. 1-5-6" at bounding box center [436, 240] width 1 height 7
radio input "true"
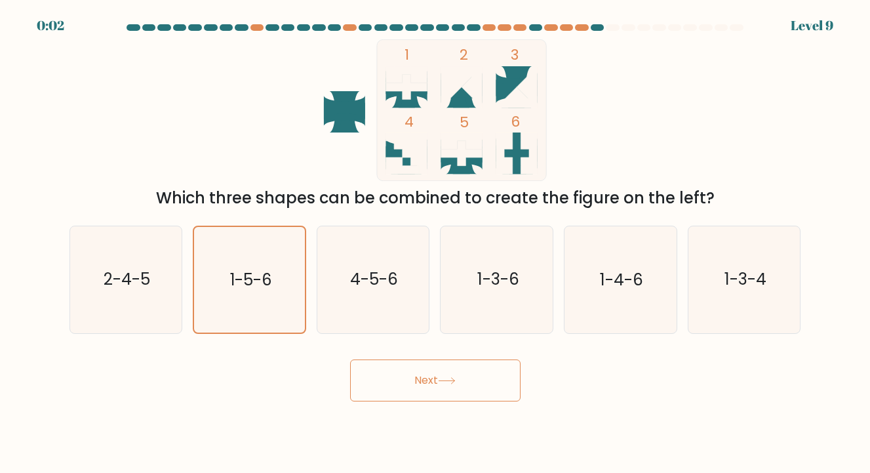
click at [394, 368] on button "Next" at bounding box center [435, 380] width 171 height 42
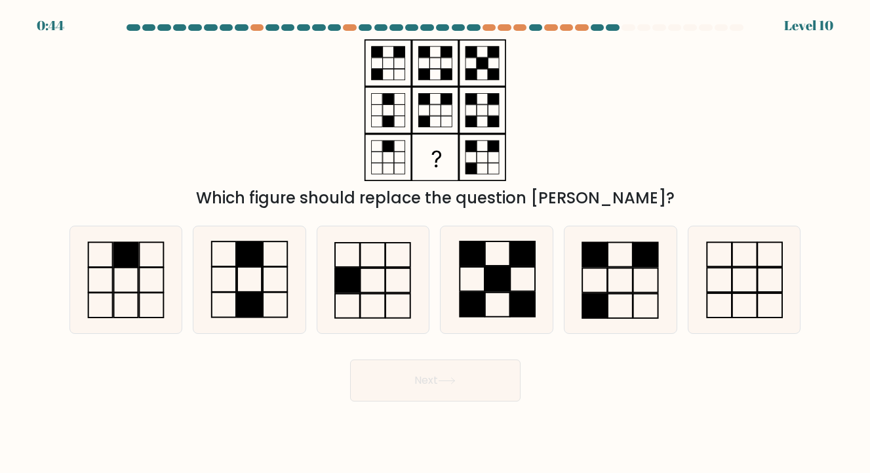
drag, startPoint x: 664, startPoint y: 408, endPoint x: 659, endPoint y: 403, distance: 7.0
click at [658, 409] on body "0:44 Level 10" at bounding box center [435, 236] width 870 height 473
click at [657, 401] on body "0:41 Level 10" at bounding box center [435, 236] width 870 height 473
click at [659, 395] on div "Next" at bounding box center [436, 376] width 748 height 52
click at [280, 285] on icon at bounding box center [249, 279] width 107 height 107
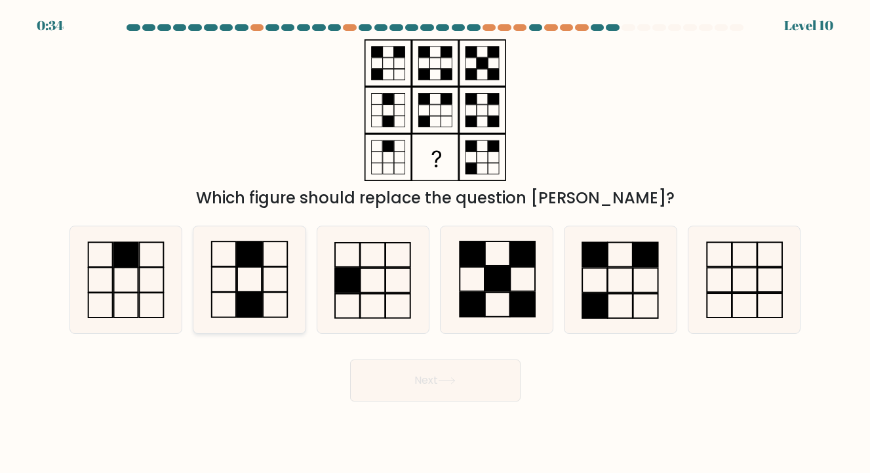
click at [436, 243] on input "b." at bounding box center [436, 240] width 1 height 7
radio input "true"
click at [505, 380] on button "Next" at bounding box center [435, 380] width 171 height 42
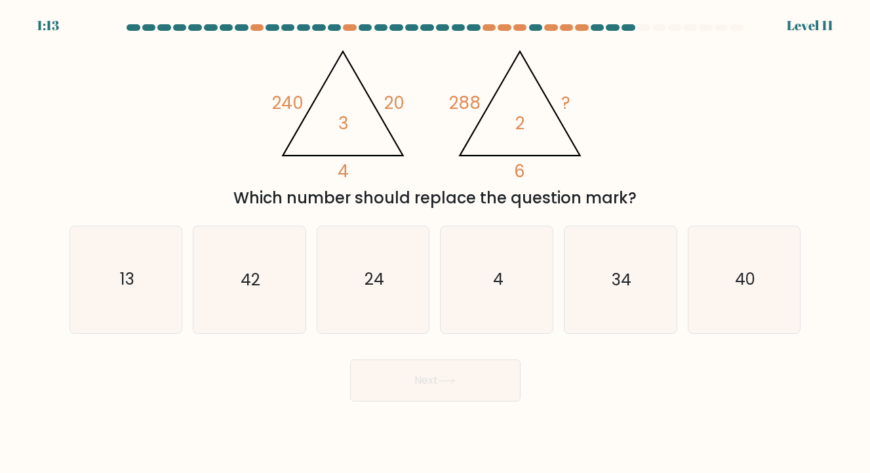
click at [633, 418] on body "1:13 Level 11" at bounding box center [435, 236] width 870 height 473
click at [631, 418] on body "0:21 Level 11" at bounding box center [435, 236] width 870 height 473
drag, startPoint x: 628, startPoint y: 419, endPoint x: 621, endPoint y: 420, distance: 7.3
click at [623, 419] on body "0:19 Level 11" at bounding box center [435, 236] width 870 height 473
click at [626, 424] on body "0:09 Level 11" at bounding box center [435, 236] width 870 height 473
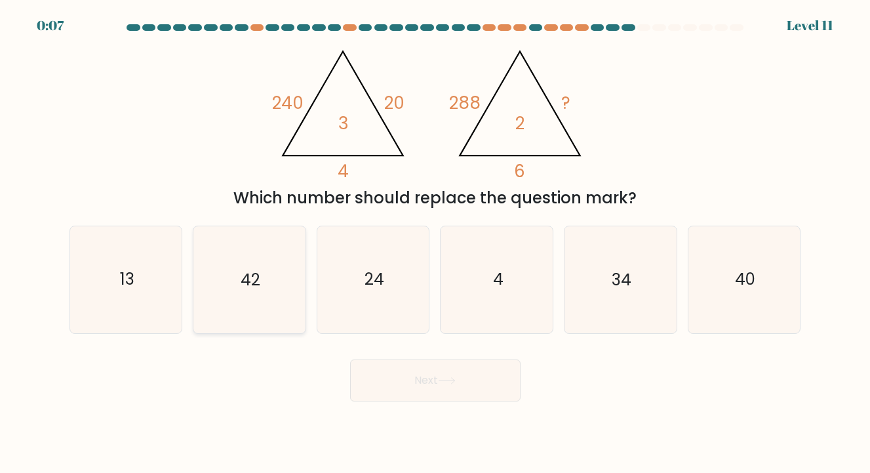
click at [274, 306] on icon "42" at bounding box center [249, 279] width 107 height 107
click at [436, 243] on input "b. 42" at bounding box center [436, 240] width 1 height 7
radio input "true"
click at [440, 390] on button "Next" at bounding box center [435, 380] width 171 height 42
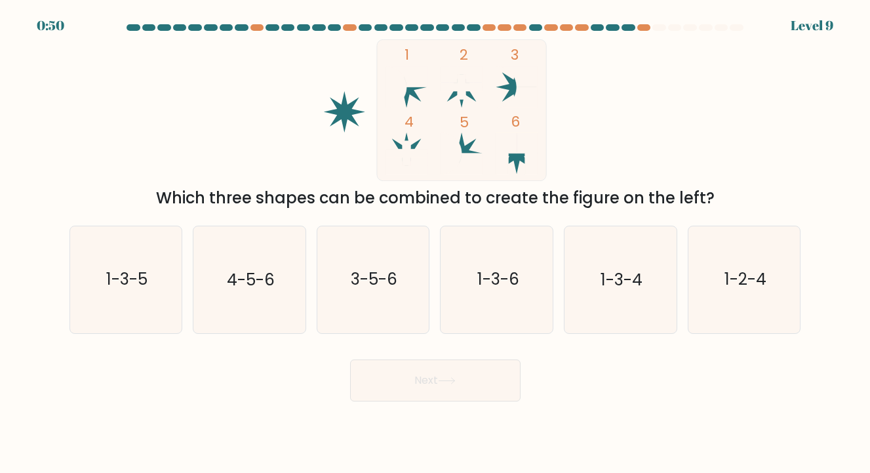
click at [720, 373] on div "Next" at bounding box center [436, 376] width 748 height 52
click at [145, 293] on icon "1-3-5" at bounding box center [126, 279] width 107 height 107
click at [436, 243] on input "a. 1-3-5" at bounding box center [436, 240] width 1 height 7
radio input "true"
click at [428, 379] on button "Next" at bounding box center [435, 380] width 171 height 42
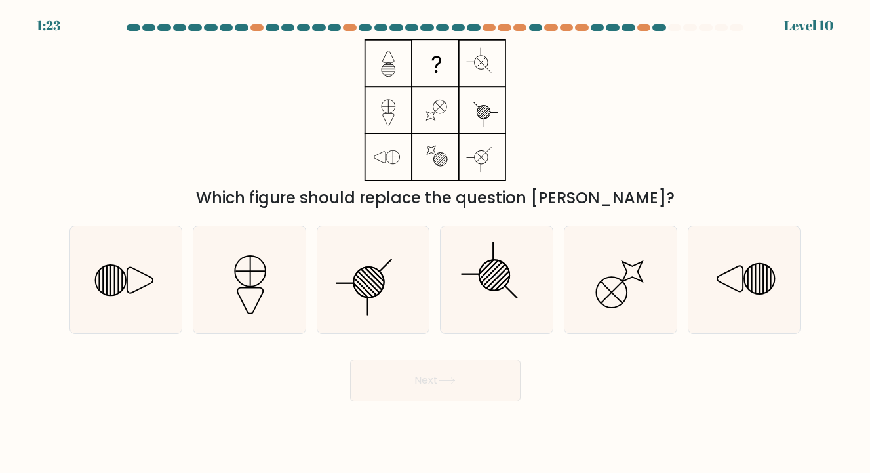
click at [659, 401] on div "Next" at bounding box center [436, 376] width 748 height 52
click at [651, 308] on icon at bounding box center [620, 279] width 107 height 107
click at [436, 243] on input "e." at bounding box center [436, 240] width 1 height 7
radio input "true"
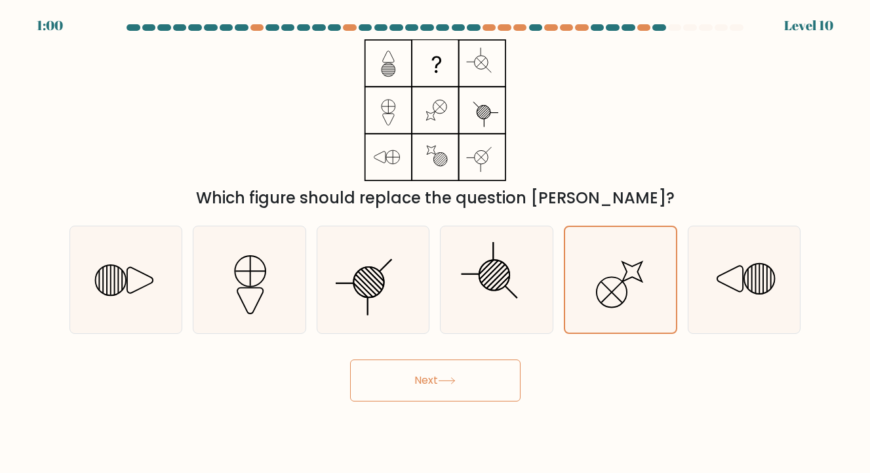
click at [474, 380] on button "Next" at bounding box center [435, 380] width 171 height 42
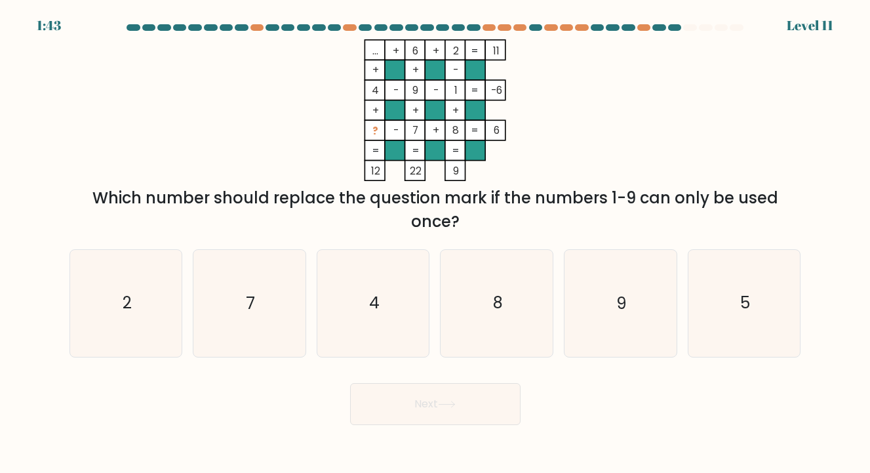
click at [597, 407] on div "Next" at bounding box center [436, 399] width 748 height 52
click at [759, 310] on icon "5" at bounding box center [744, 303] width 107 height 107
click at [436, 243] on input "f. 5" at bounding box center [436, 240] width 1 height 7
radio input "true"
click at [350, 383] on button "Next" at bounding box center [435, 404] width 171 height 42
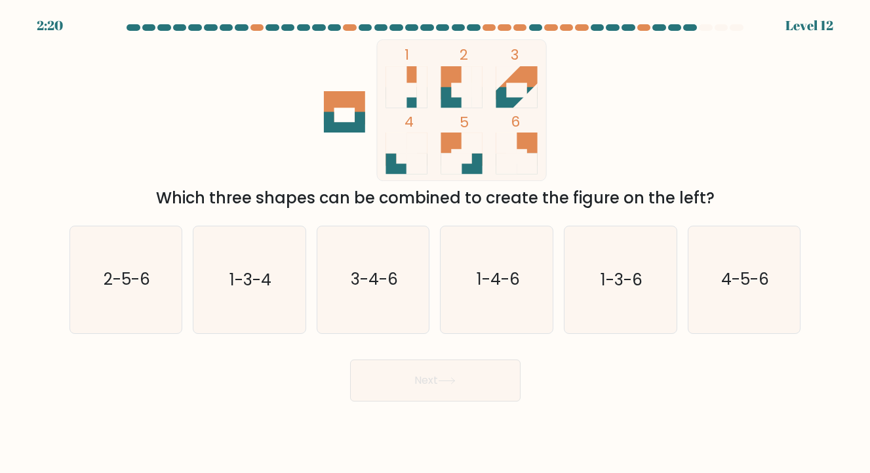
click at [630, 435] on body "2:20 Level 12" at bounding box center [435, 236] width 870 height 473
click at [630, 435] on body "1:31 Level 12" at bounding box center [435, 236] width 870 height 473
click at [615, 413] on body "1:20 Level 12" at bounding box center [435, 236] width 870 height 473
drag, startPoint x: 592, startPoint y: 396, endPoint x: 594, endPoint y: 383, distance: 12.5
click at [590, 396] on div "Next" at bounding box center [436, 376] width 748 height 52
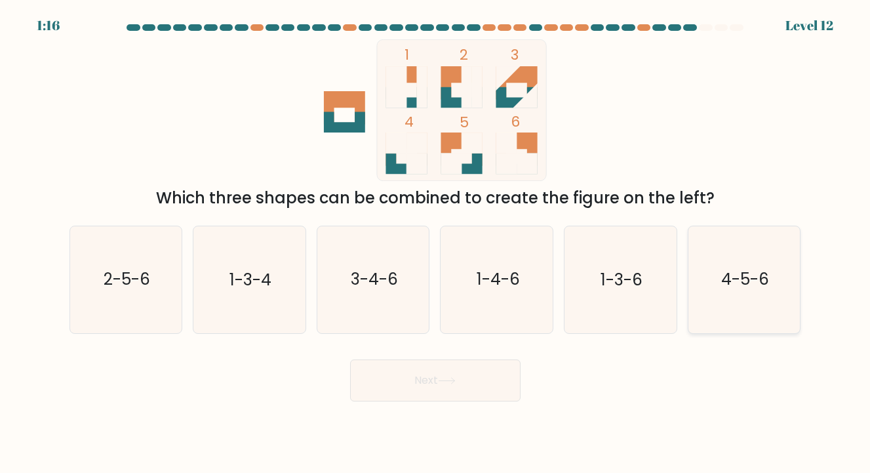
click at [743, 304] on icon "4-5-6" at bounding box center [744, 279] width 107 height 107
click at [436, 243] on input "f. 4-5-6" at bounding box center [436, 240] width 1 height 7
radio input "true"
click at [350, 359] on button "Next" at bounding box center [435, 380] width 171 height 42
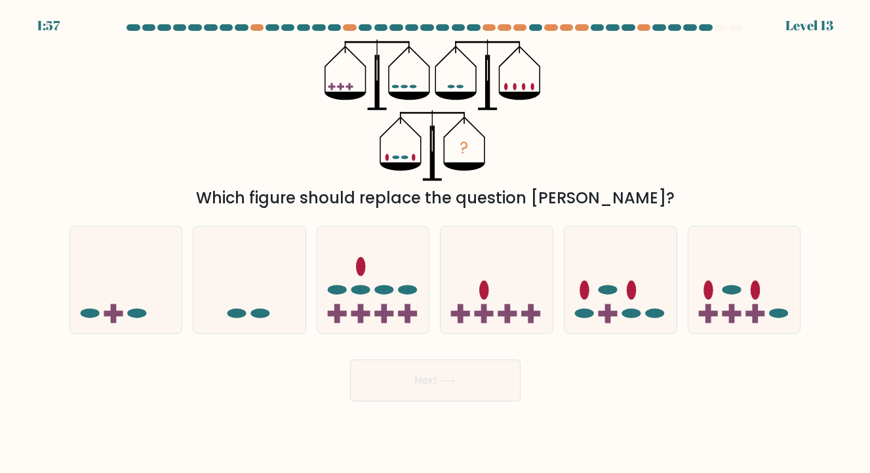
drag, startPoint x: 689, startPoint y: 371, endPoint x: 710, endPoint y: 429, distance: 61.2
click at [708, 437] on body "1:57 Level 13" at bounding box center [435, 236] width 870 height 473
click at [710, 429] on body "1:57 Level 13" at bounding box center [435, 236] width 870 height 473
click at [157, 282] on icon at bounding box center [126, 280] width 112 height 92
click at [436, 243] on input "a." at bounding box center [436, 240] width 1 height 7
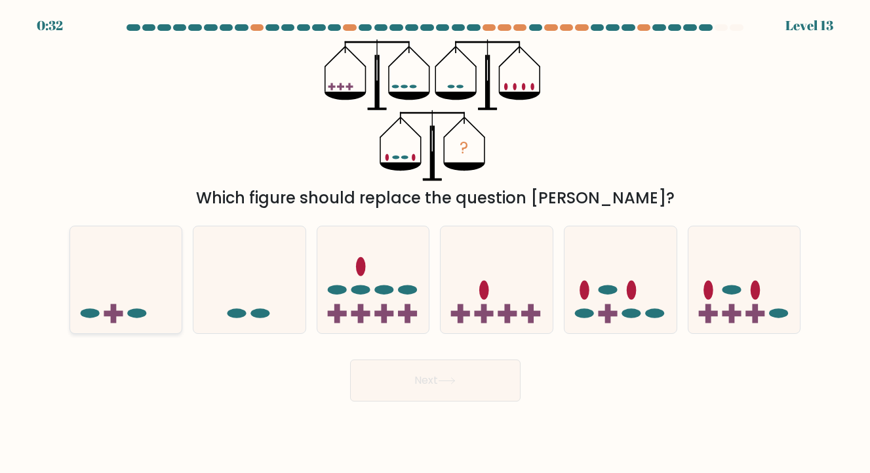
radio input "true"
click at [350, 359] on button "Next" at bounding box center [435, 380] width 171 height 42
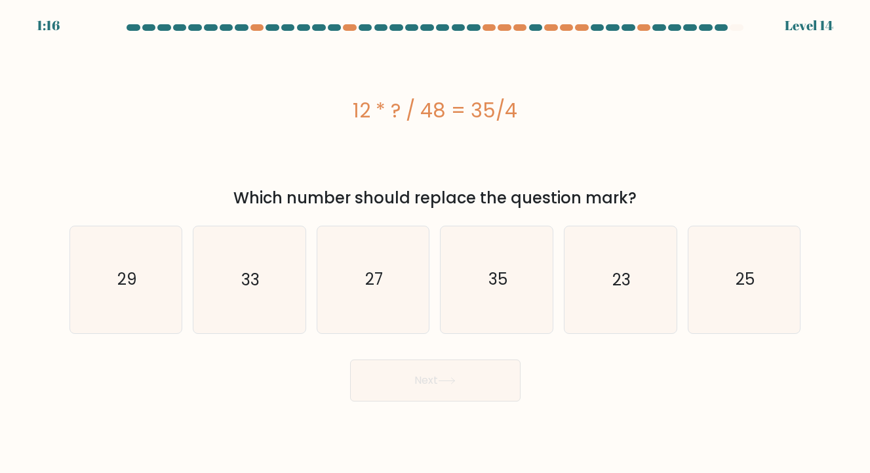
click at [272, 100] on div "12 * ? / 48 = 35/4" at bounding box center [436, 111] width 732 height 30
click at [528, 293] on icon "35" at bounding box center [497, 279] width 107 height 107
click at [436, 243] on input "d. 35" at bounding box center [436, 240] width 1 height 7
radio input "true"
click at [350, 359] on button "Next" at bounding box center [435, 380] width 171 height 42
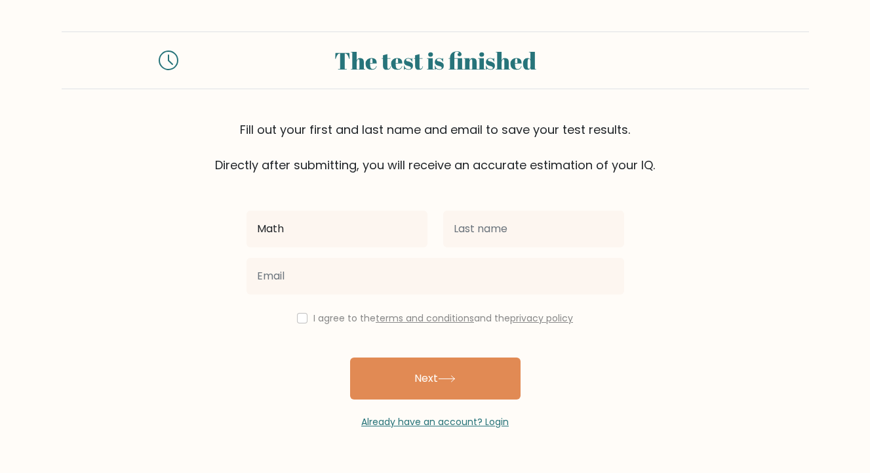
type input "Math"
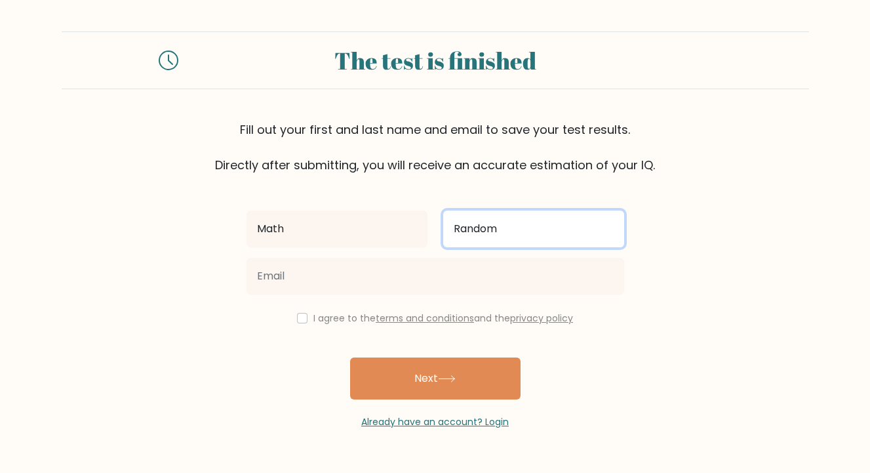
type input "Random"
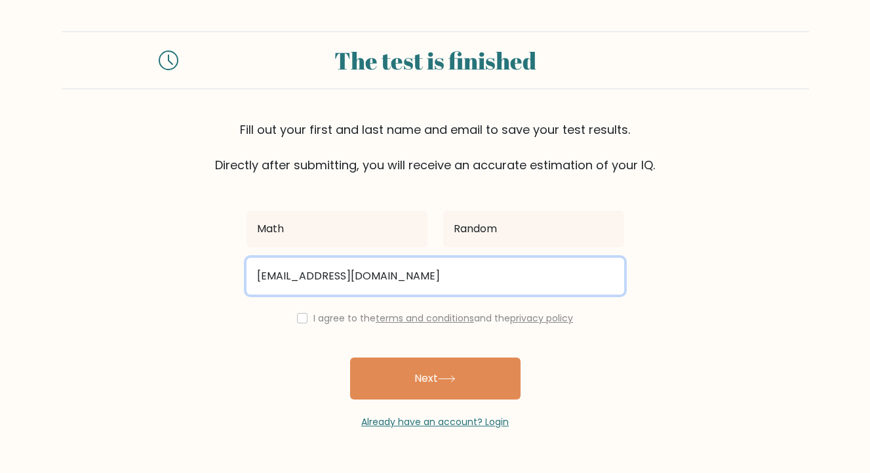
type input "[EMAIL_ADDRESS][DOMAIN_NAME]"
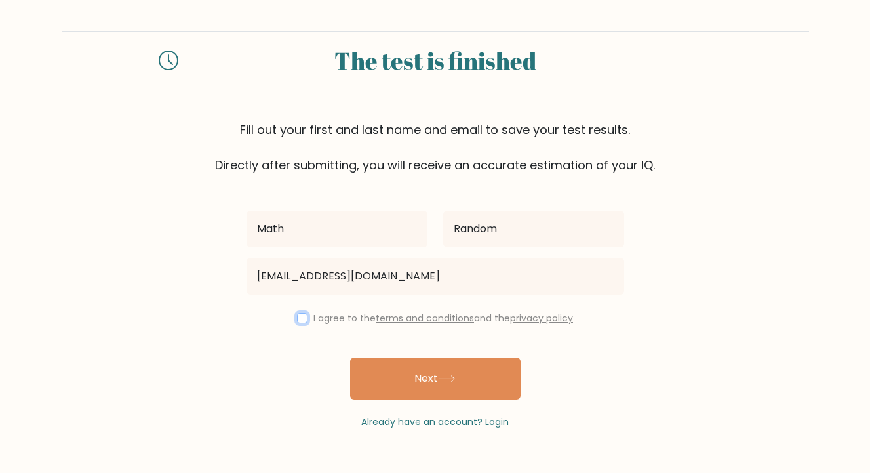
click at [300, 318] on input "checkbox" at bounding box center [302, 318] width 10 height 10
checkbox input "true"
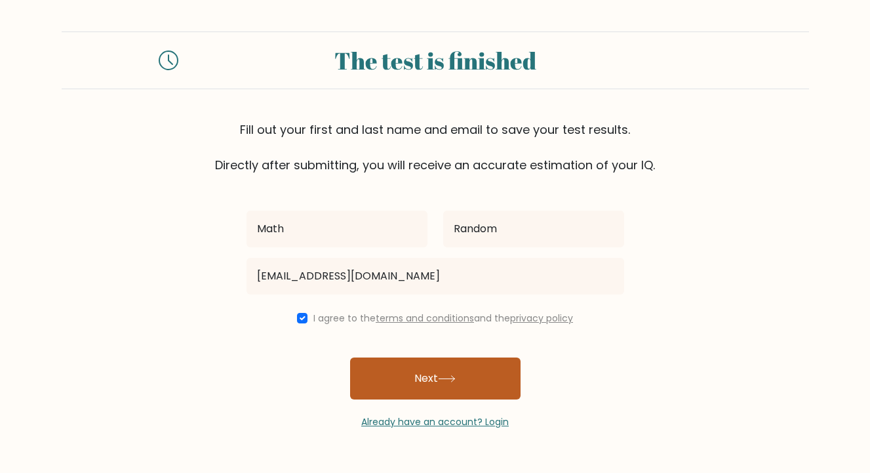
click at [407, 380] on button "Next" at bounding box center [435, 379] width 171 height 42
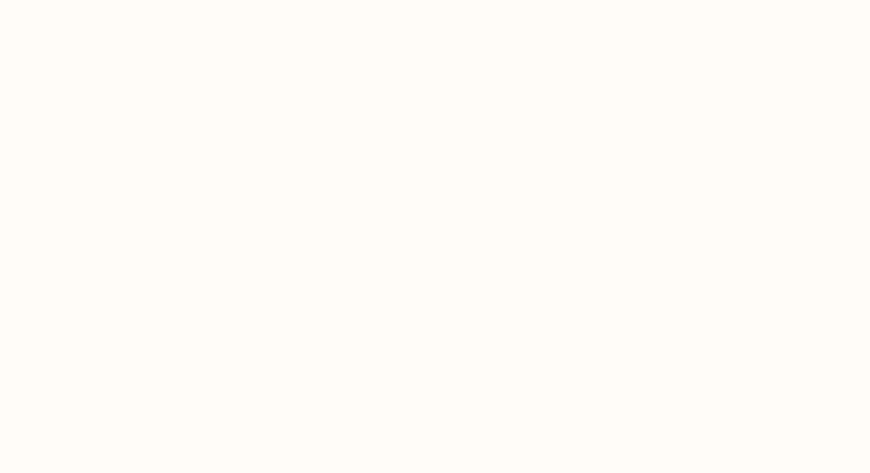
select select "US"
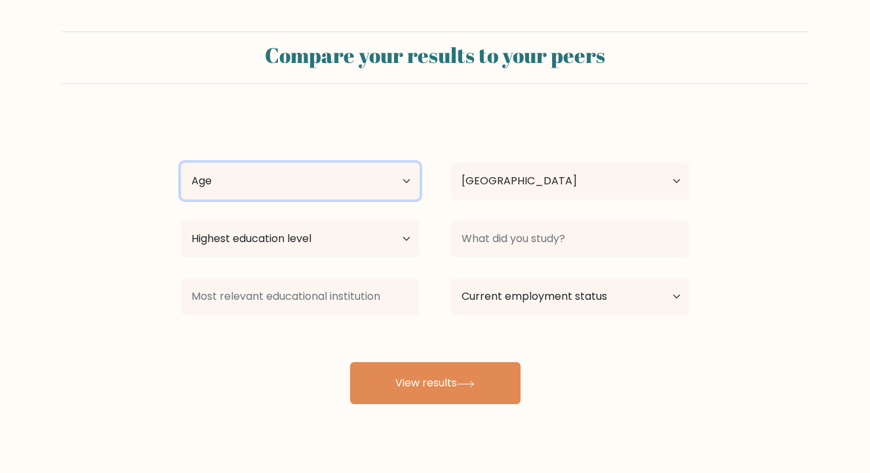
click at [399, 173] on select "Age Under [DEMOGRAPHIC_DATA] [DEMOGRAPHIC_DATA] [DEMOGRAPHIC_DATA] [DEMOGRAPHIC…" at bounding box center [300, 181] width 239 height 37
select select "18_24"
click at [181, 163] on select "Age Under [DEMOGRAPHIC_DATA] [DEMOGRAPHIC_DATA] [DEMOGRAPHIC_DATA] [DEMOGRAPHIC…" at bounding box center [300, 181] width 239 height 37
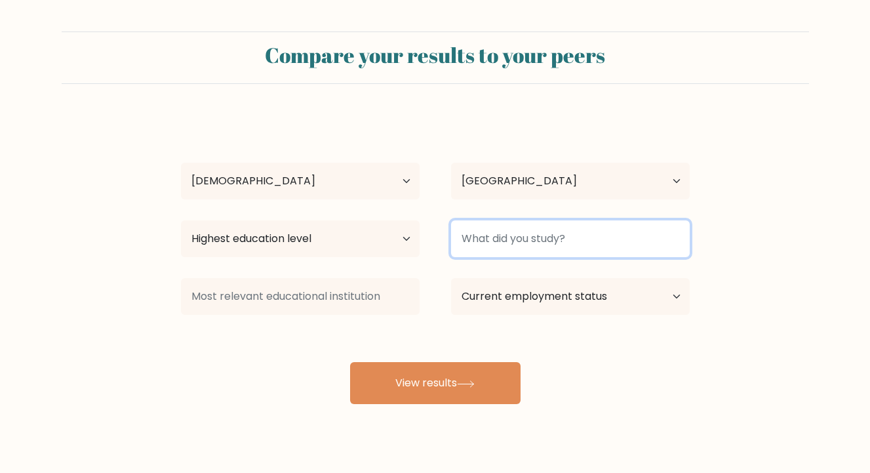
click at [487, 249] on input at bounding box center [570, 238] width 239 height 37
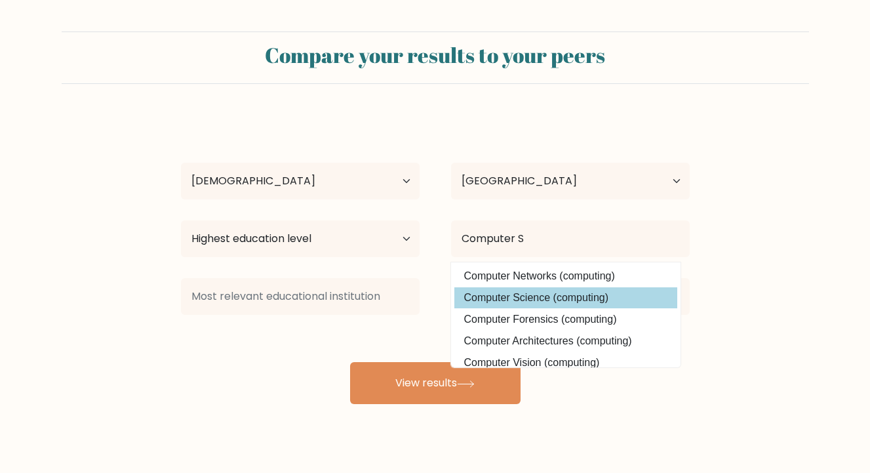
click at [506, 294] on option "Computer Science (computing)" at bounding box center [566, 297] width 223 height 21
type input "Computer Science"
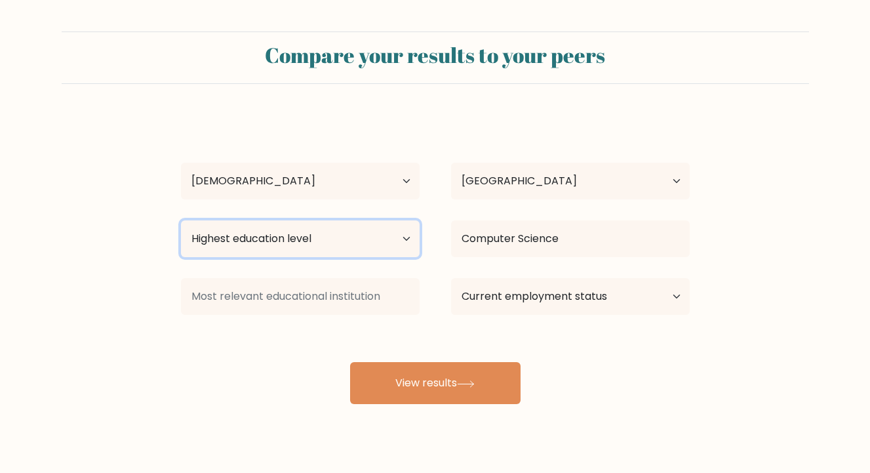
click at [350, 232] on select "Highest education level No schooling Primary Lower Secondary Upper Secondary Oc…" at bounding box center [300, 238] width 239 height 37
select select "bachelors_degree"
click at [181, 220] on select "Highest education level No schooling Primary Lower Secondary Upper Secondary Oc…" at bounding box center [300, 238] width 239 height 37
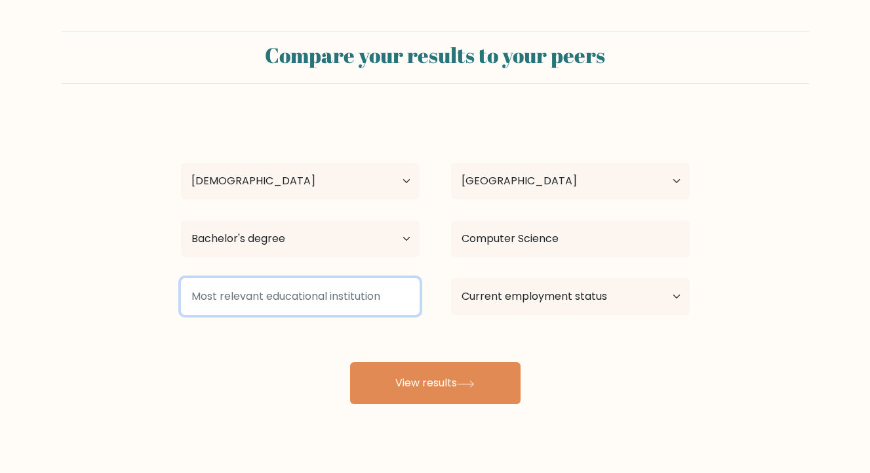
click at [337, 298] on input at bounding box center [300, 296] width 239 height 37
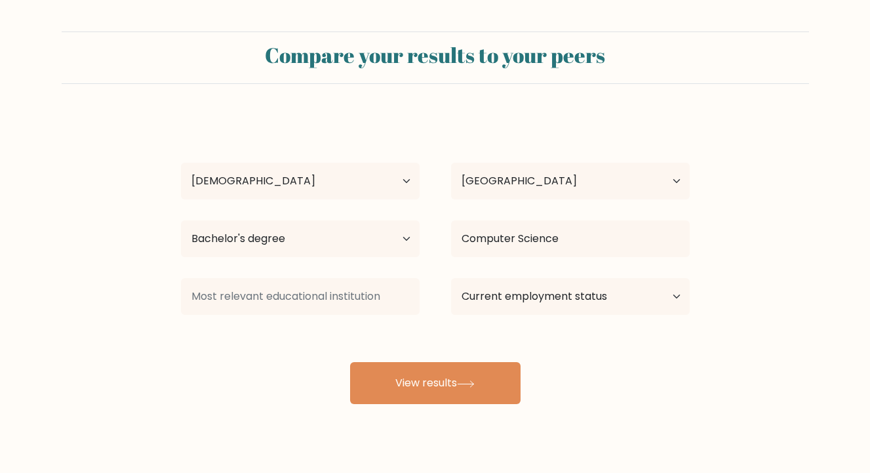
click at [485, 316] on div "Current employment status Employed Student Retired Other / prefer not to answer" at bounding box center [571, 296] width 270 height 47
click at [486, 302] on select "Current employment status Employed Student Retired Other / prefer not to answer" at bounding box center [570, 296] width 239 height 37
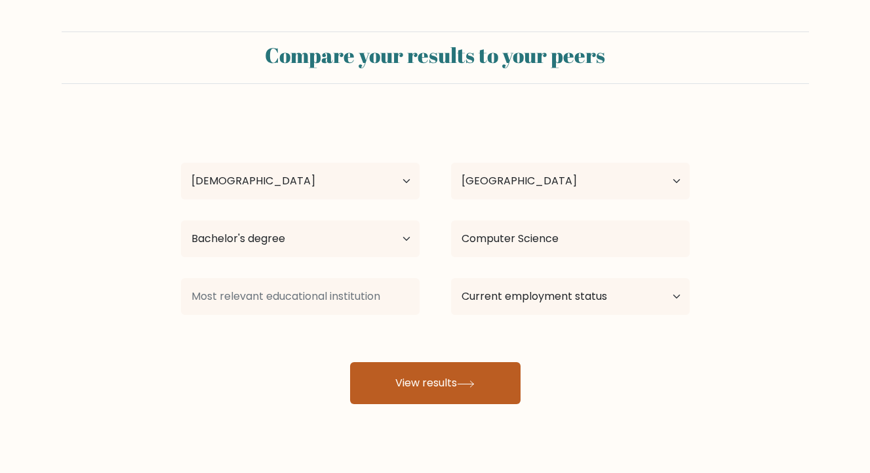
click at [415, 377] on button "View results" at bounding box center [435, 383] width 171 height 42
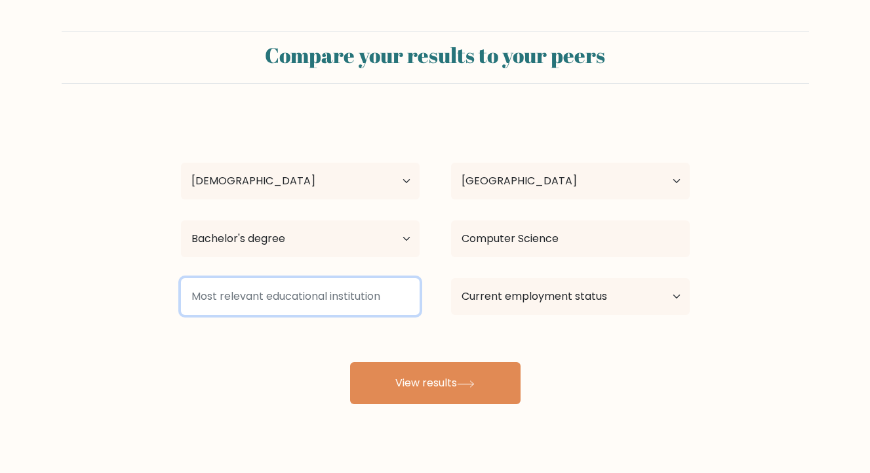
click at [382, 289] on input at bounding box center [300, 296] width 239 height 37
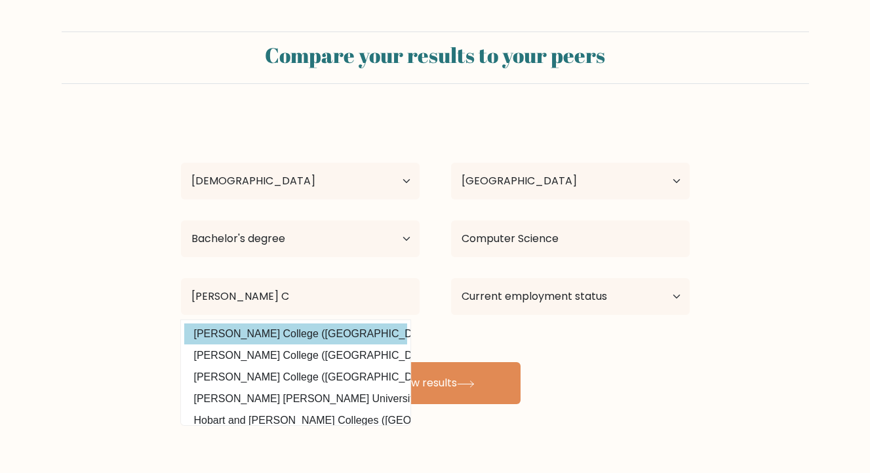
click at [364, 333] on option "Smith College (United States)" at bounding box center [295, 333] width 223 height 21
type input "[PERSON_NAME][GEOGRAPHIC_DATA]"
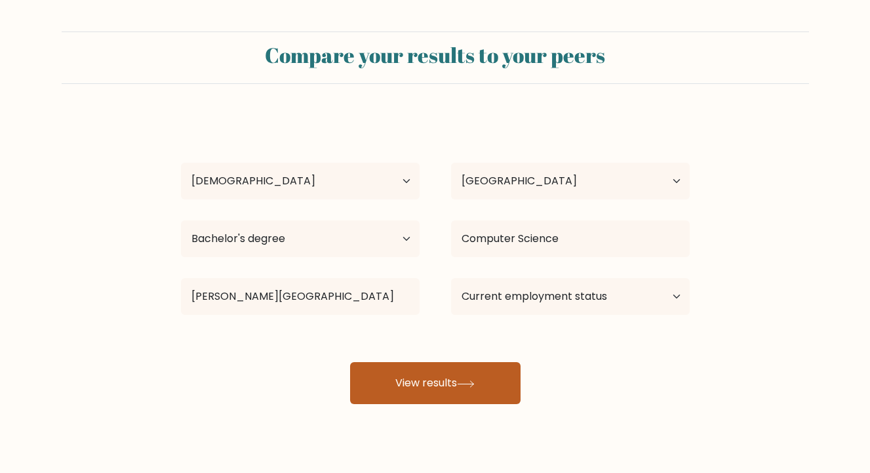
click at [405, 375] on button "View results" at bounding box center [435, 383] width 171 height 42
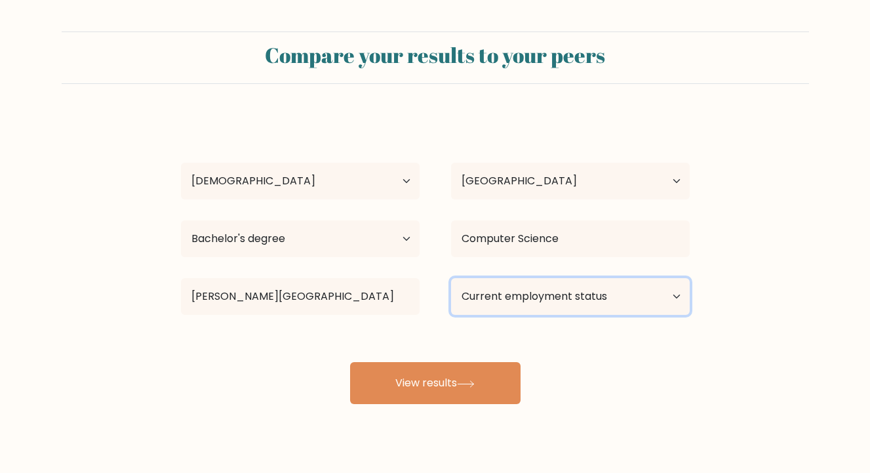
click at [497, 304] on select "Current employment status Employed Student Retired Other / prefer not to answer" at bounding box center [570, 296] width 239 height 37
select select "employed"
click at [451, 278] on select "Current employment status Employed Student Retired Other / prefer not to answer" at bounding box center [570, 296] width 239 height 37
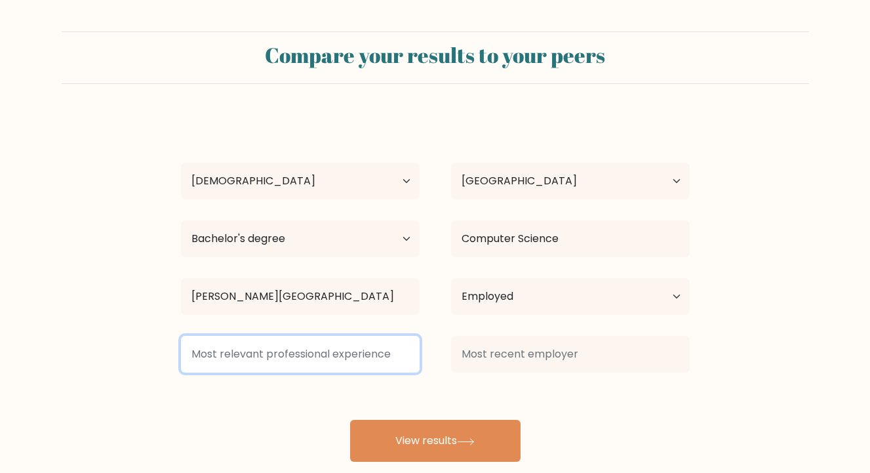
click at [369, 347] on input at bounding box center [300, 354] width 239 height 37
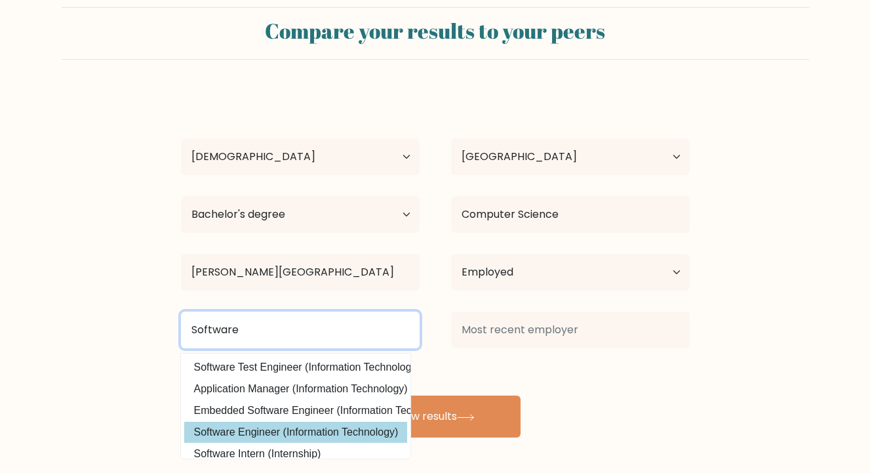
type input "Software"
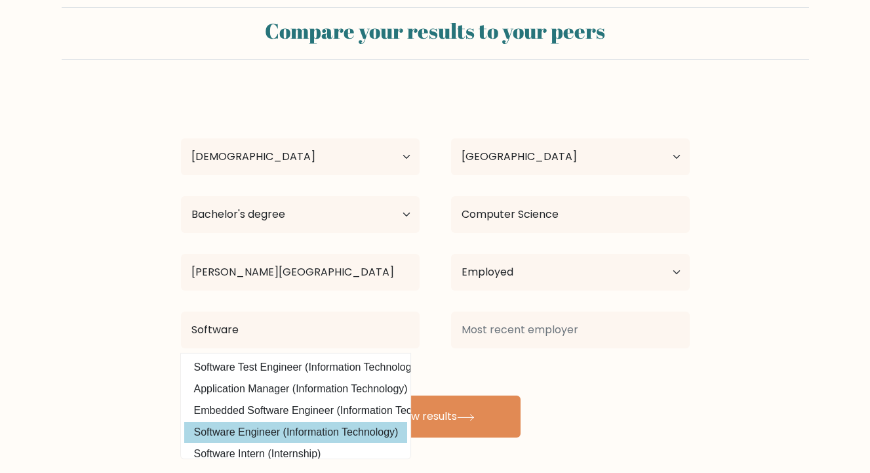
click at [334, 427] on div "Math Random Age Under 18 years old 18-24 years old 25-34 years old 35-44 years …" at bounding box center [435, 264] width 525 height 346
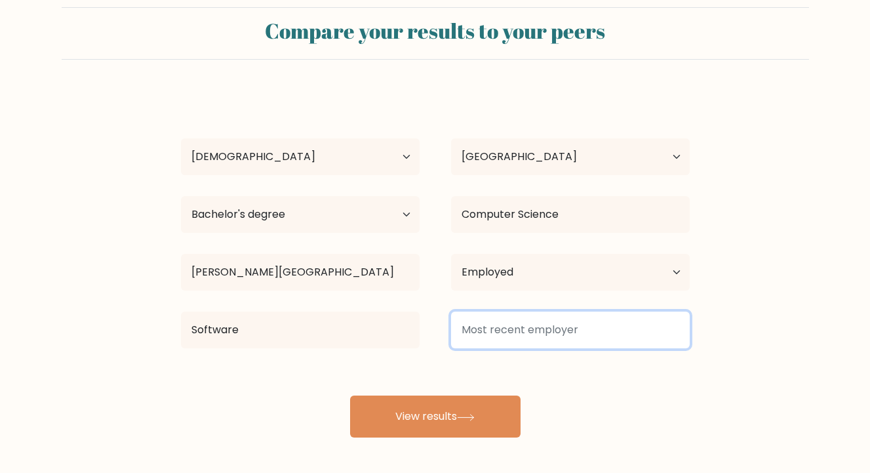
click at [531, 329] on input at bounding box center [570, 330] width 239 height 37
type input "Private"
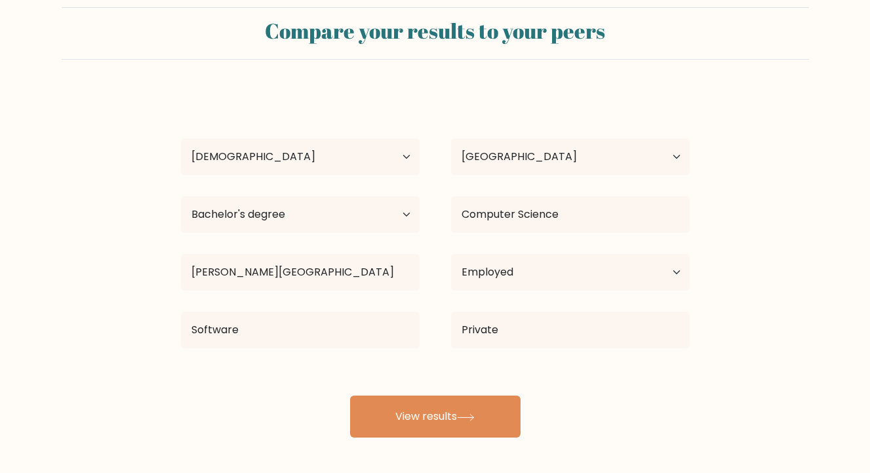
click at [596, 354] on div "Private" at bounding box center [571, 329] width 270 height 47
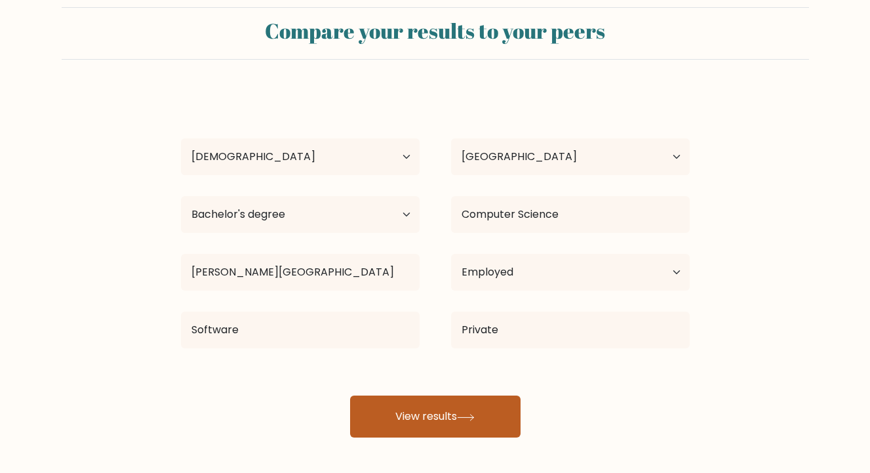
click at [465, 405] on button "View results" at bounding box center [435, 417] width 171 height 42
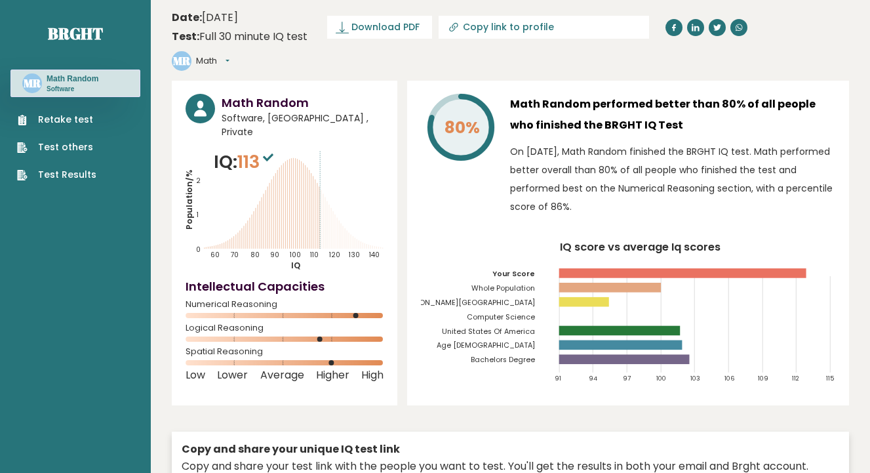
drag, startPoint x: 458, startPoint y: 394, endPoint x: 449, endPoint y: 397, distance: 9.8
click at [450, 396] on div "Math Random Software, [GEOGRAPHIC_DATA] , Private IQ: 113 Population/% IQ 0 1 2…" at bounding box center [511, 324] width 678 height 486
click at [448, 396] on div "Math Random Software, [GEOGRAPHIC_DATA] , Private IQ: 113 Population/% IQ 0 1 2…" at bounding box center [511, 324] width 678 height 486
click at [447, 396] on div "Math Random Software, [GEOGRAPHIC_DATA] , Private IQ: 113 Population/% IQ 0 1 2…" at bounding box center [511, 324] width 678 height 486
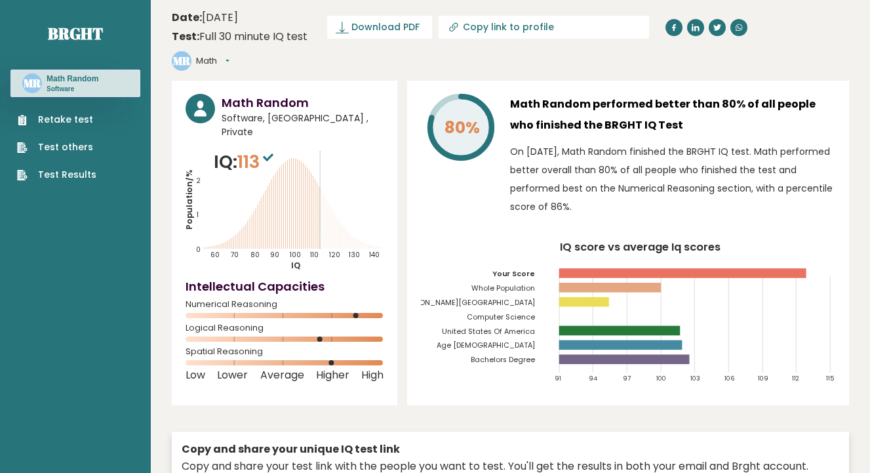
click at [463, 382] on div "Math Random Software, [GEOGRAPHIC_DATA] , Private IQ: 113 Population/% IQ 0 1 2…" at bounding box center [511, 324] width 678 height 486
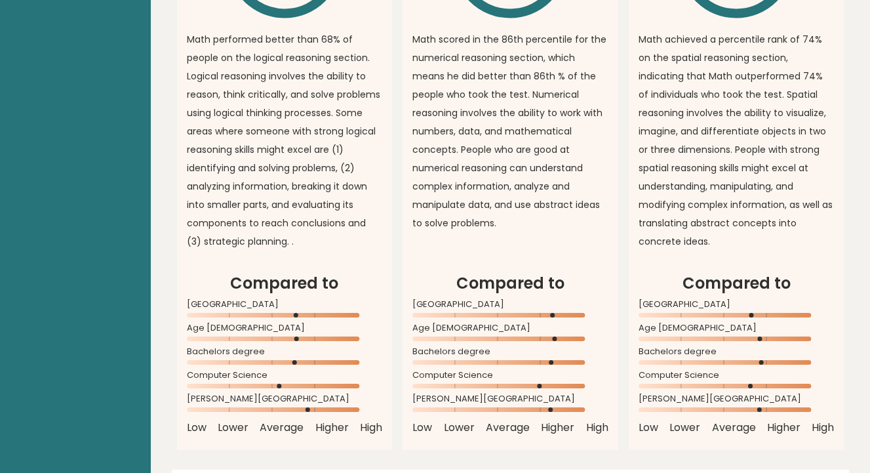
scroll to position [1171, 0]
click at [455, 216] on p "Math scored in the 86th percentile for the numerical reasoning section, which m…" at bounding box center [511, 131] width 196 height 202
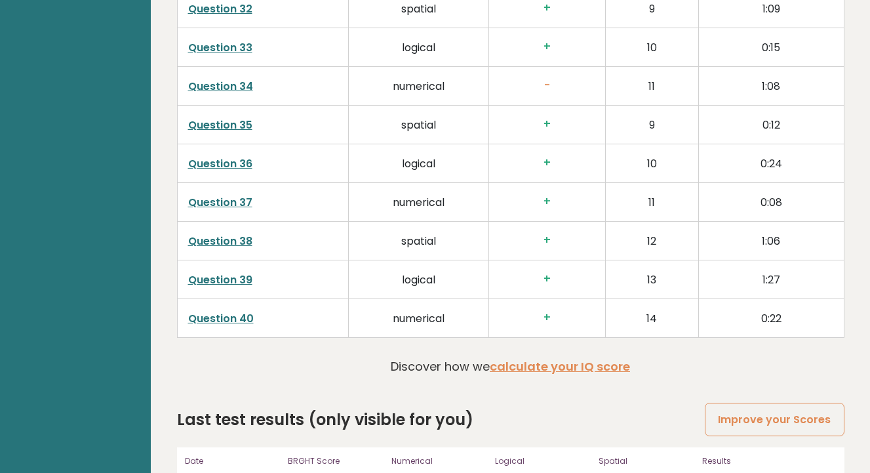
scroll to position [3361, 0]
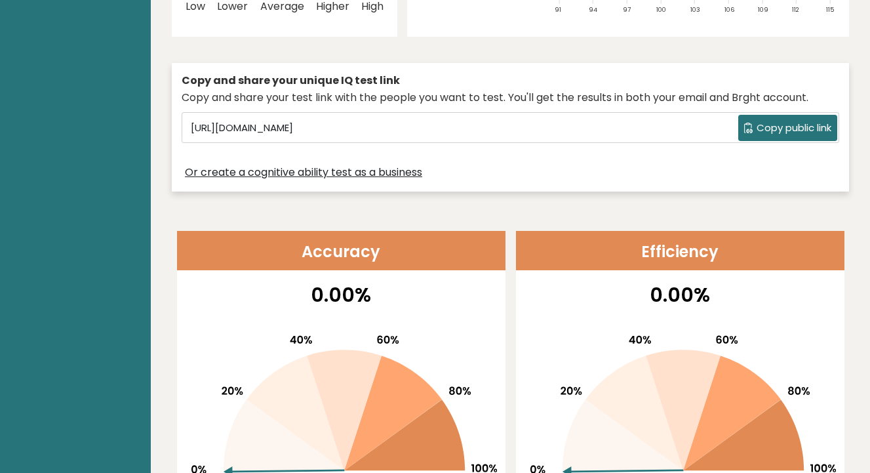
scroll to position [0, 0]
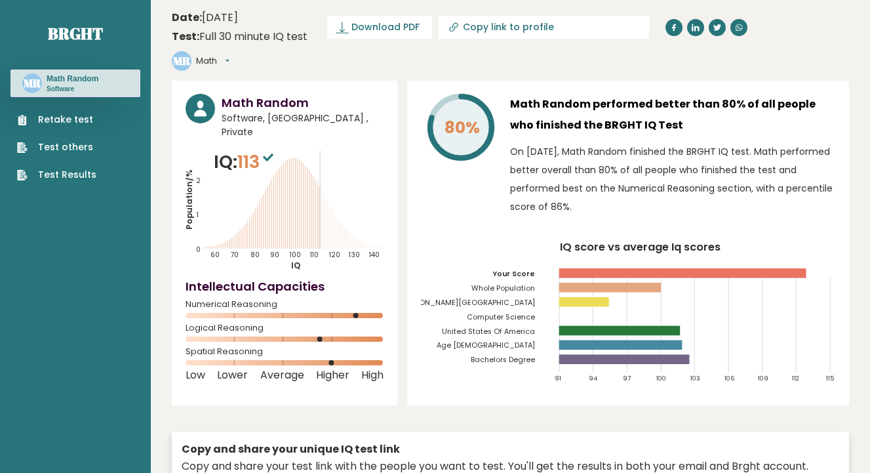
click at [404, 205] on div "Math Random Software, [GEOGRAPHIC_DATA] , Private IQ: 113 Population/% IQ 0 1 2…" at bounding box center [511, 324] width 678 height 486
click at [409, 200] on div "80% Math Random performed better than 80% of all people who finished the BRGHT …" at bounding box center [628, 243] width 442 height 325
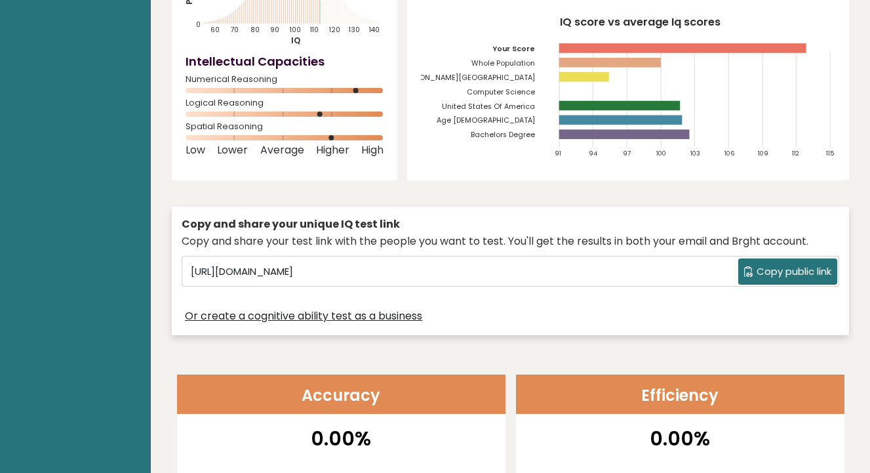
scroll to position [314, 0]
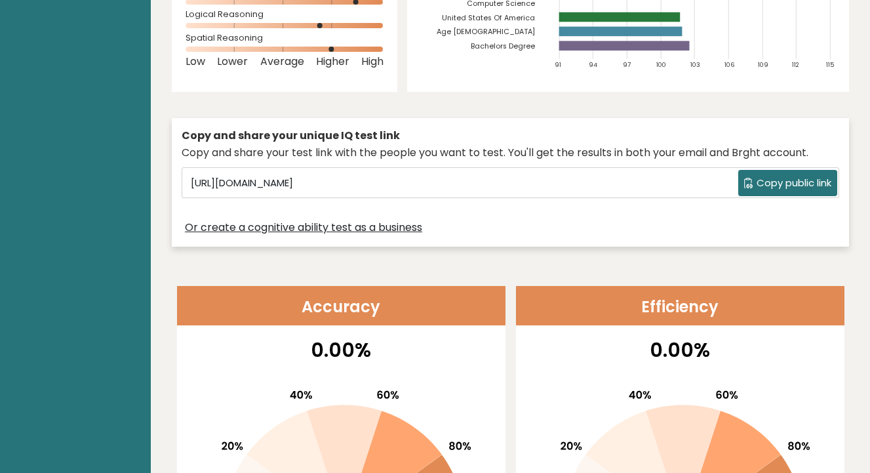
click at [450, 221] on div "Copy and share your unique IQ test link Copy and share your test link with the …" at bounding box center [511, 183] width 678 height 142
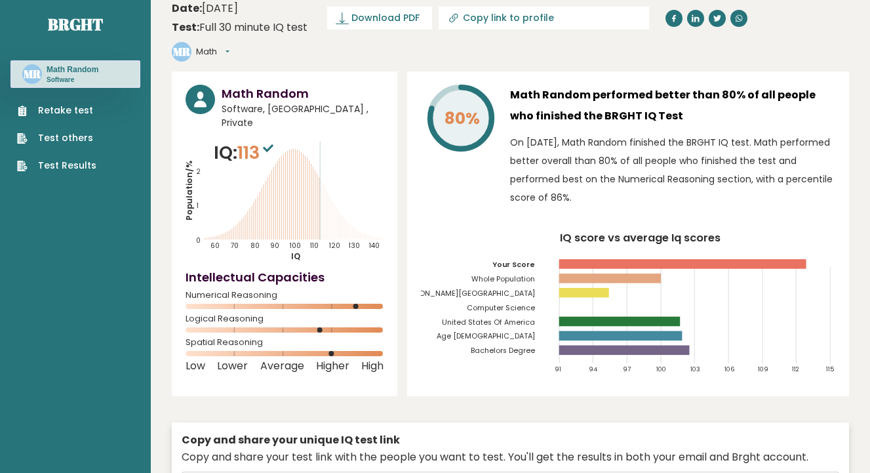
scroll to position [6, 0]
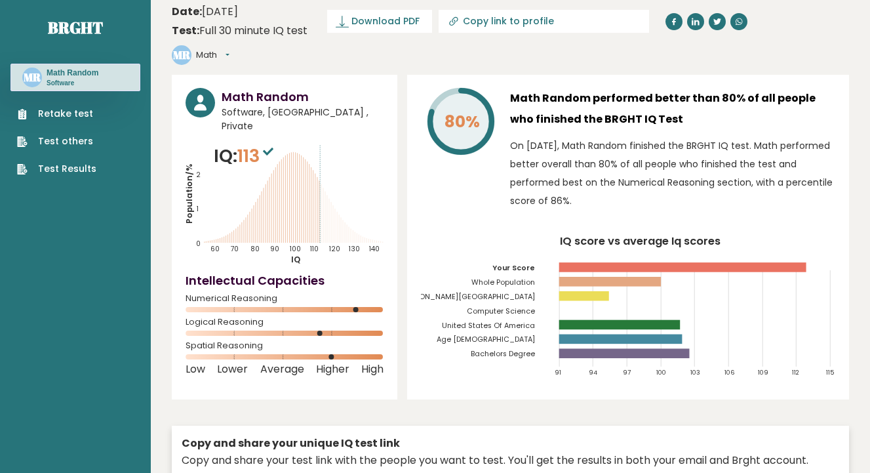
click at [591, 291] on rect at bounding box center [585, 296] width 50 height 10
click at [587, 291] on rect at bounding box center [585, 296] width 50 height 10
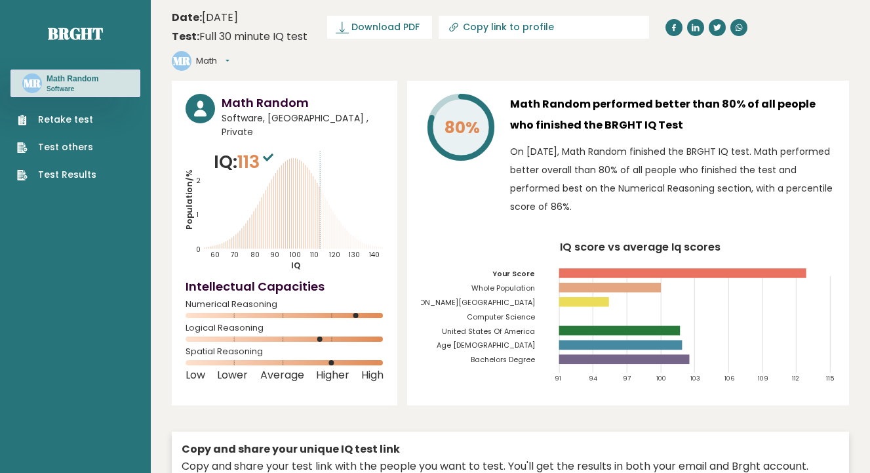
click at [537, 201] on div "80% Math Random performed better than 80% of all people who finished the BRGHT …" at bounding box center [628, 243] width 442 height 325
click at [534, 209] on div "80% Math Random performed better than 80% of all people who finished the BRGHT …" at bounding box center [628, 243] width 442 height 325
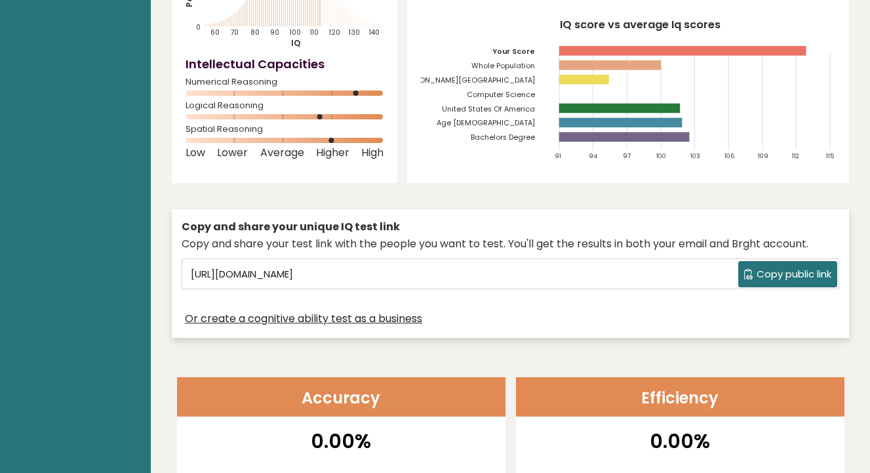
scroll to position [240, 0]
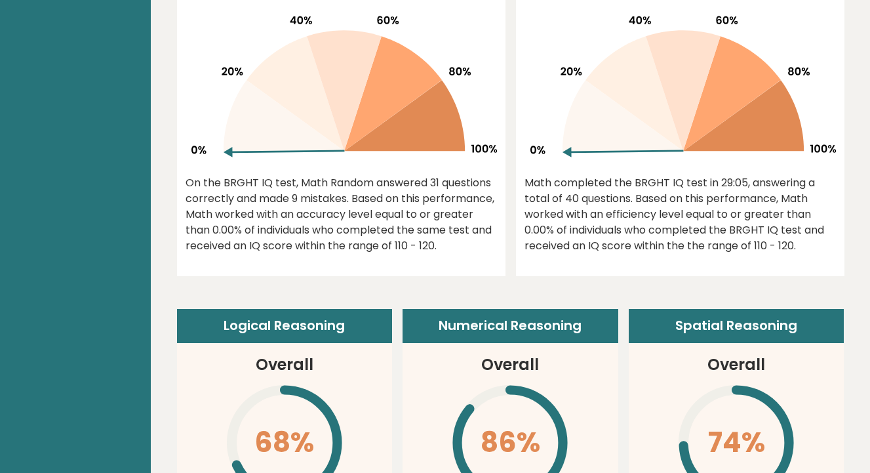
drag, startPoint x: 531, startPoint y: 207, endPoint x: 531, endPoint y: 199, distance: 7.9
click at [531, 207] on div "Math completed the BRGHT IQ test in 29:05, answering a total of 40 questions. B…" at bounding box center [681, 214] width 312 height 79
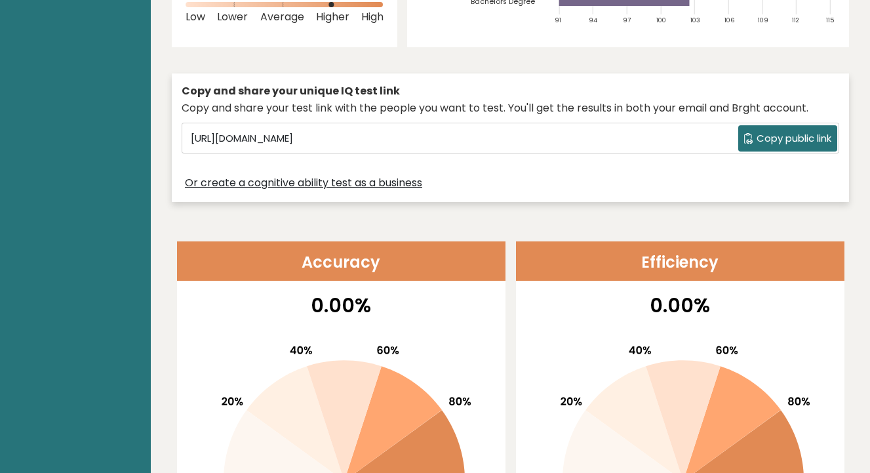
scroll to position [0, 0]
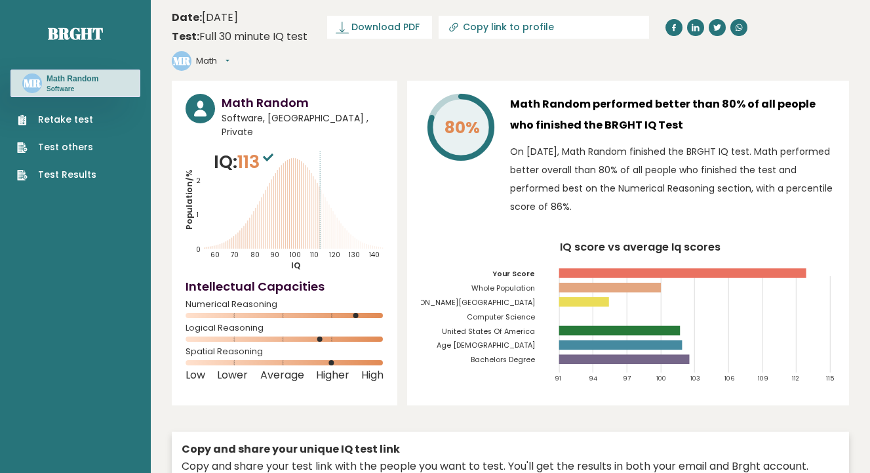
drag, startPoint x: 505, startPoint y: 206, endPoint x: 499, endPoint y: 209, distance: 6.8
click at [499, 209] on div "80% Math Random performed better than 80% of all people who finished the BRGHT …" at bounding box center [628, 243] width 442 height 325
click at [504, 195] on div "80% Math Random performed better than 80% of all people who finished the BRGHT …" at bounding box center [628, 158] width 415 height 129
click at [503, 195] on div "80% Math Random performed better than 80% of all people who finished the BRGHT …" at bounding box center [628, 158] width 415 height 129
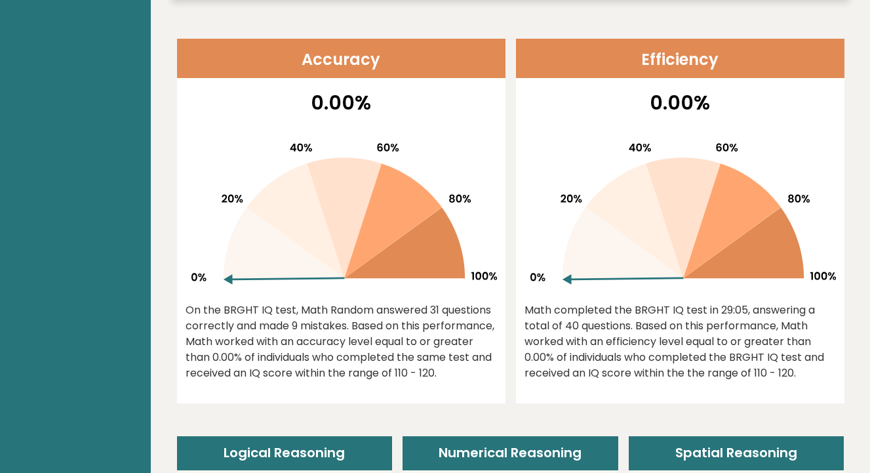
scroll to position [1282, 0]
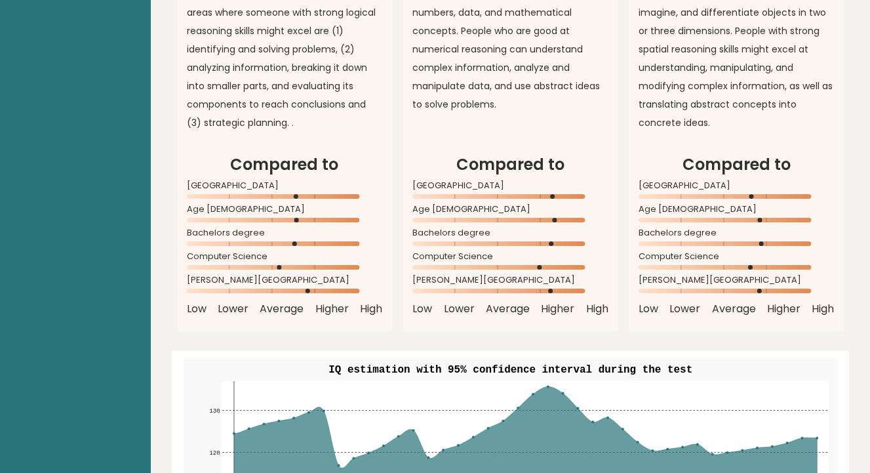
scroll to position [1290, 0]
